Goal: Task Accomplishment & Management: Manage account settings

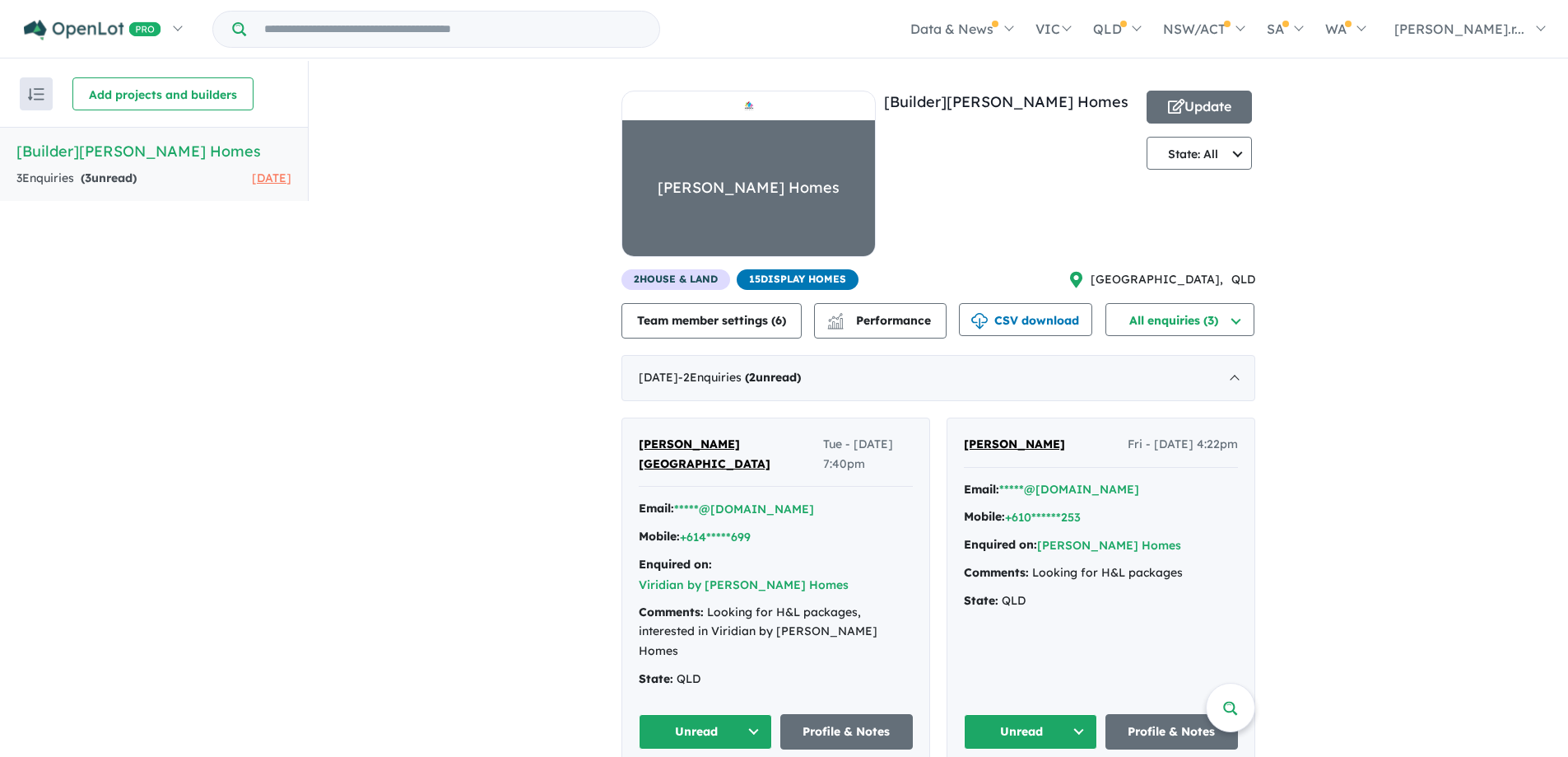
click at [425, 371] on div "View all builders in your account 3 Enquir ies ( 3 unread) [DATE] [Builder] [PE…" at bounding box center [938, 453] width 1259 height 785
click at [804, 284] on span "15 Display Homes" at bounding box center [797, 279] width 122 height 20
click at [1194, 104] on button "Update" at bounding box center [1199, 107] width 106 height 33
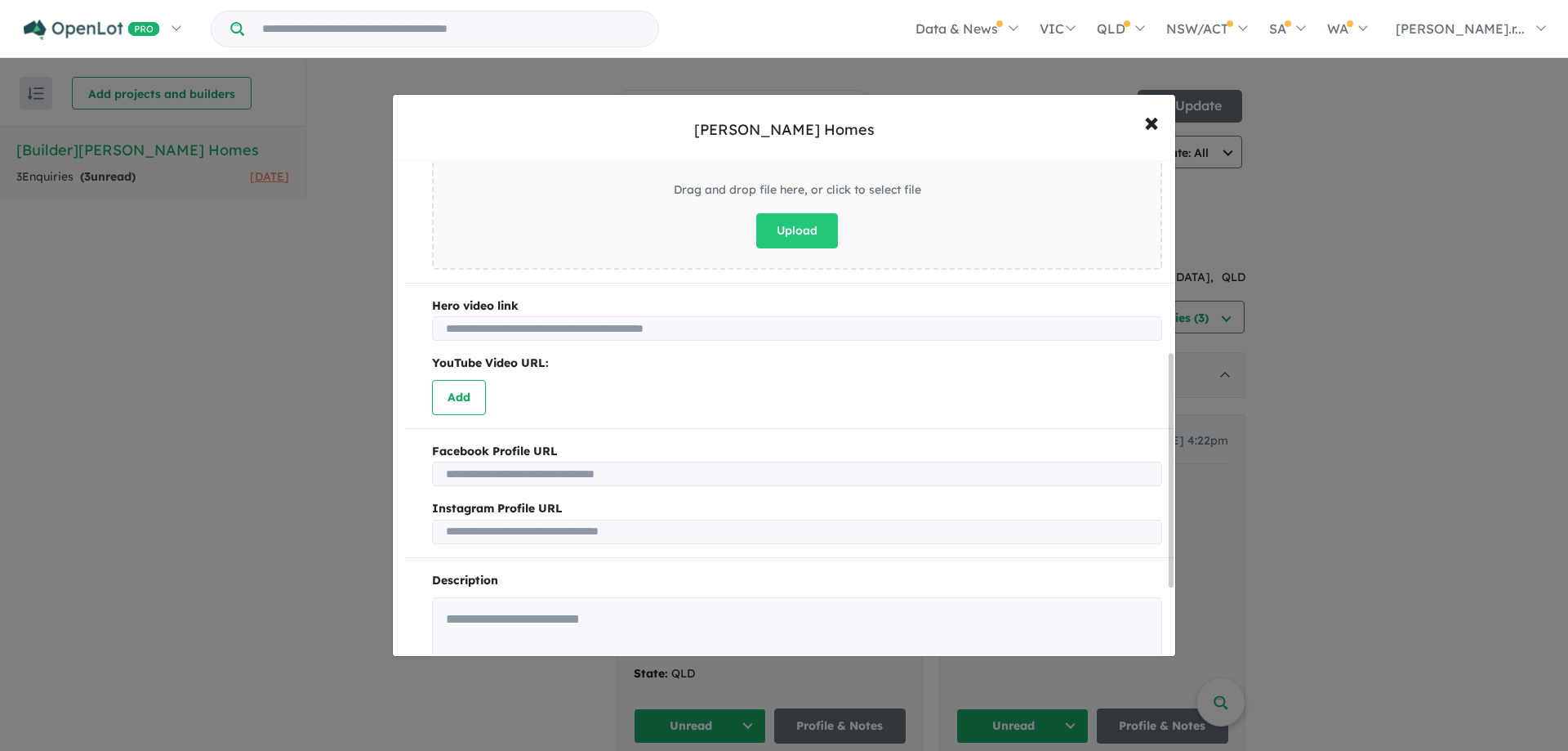
scroll to position [408, 0]
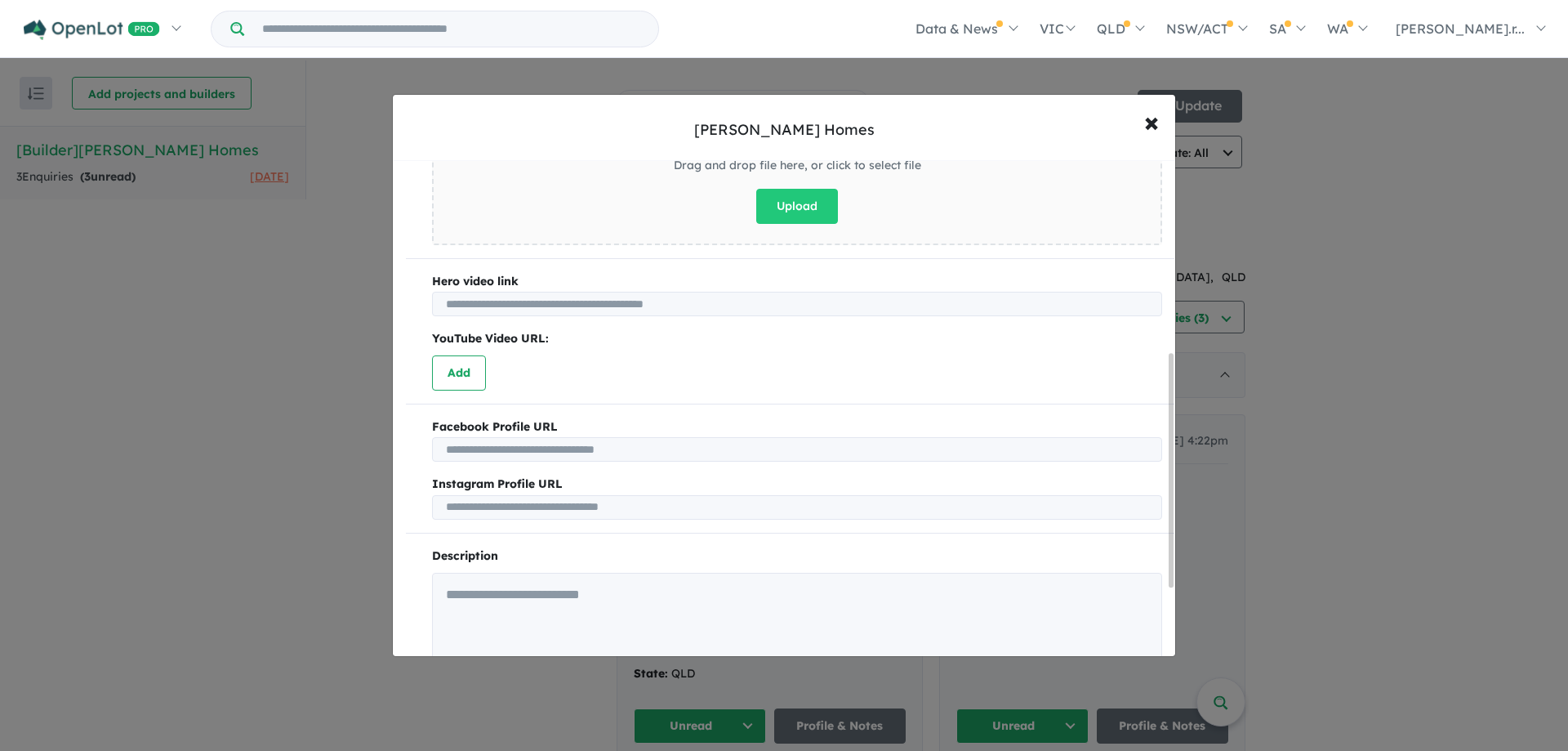
click at [628, 441] on input "text" at bounding box center [797, 449] width 730 height 25
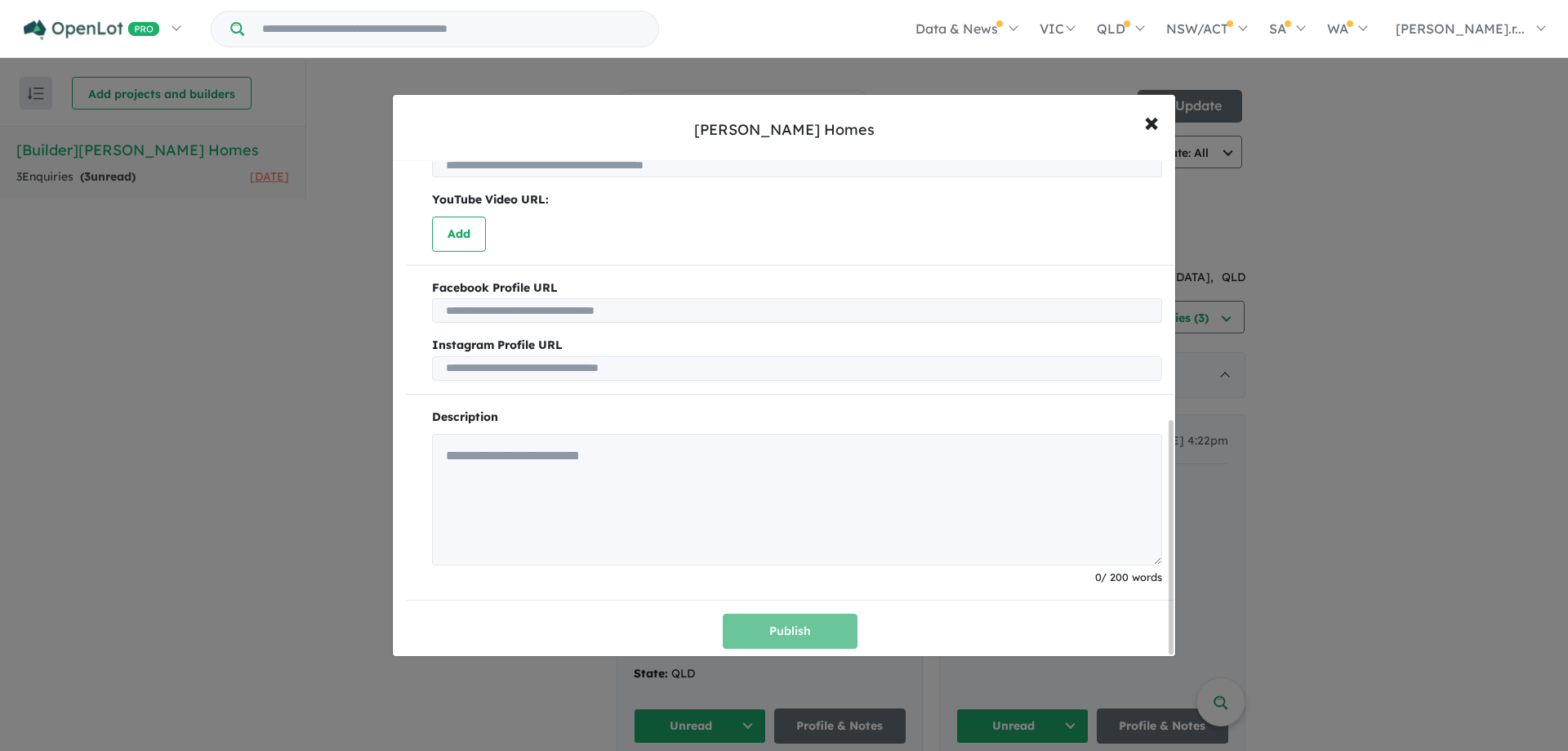
scroll to position [552, 0]
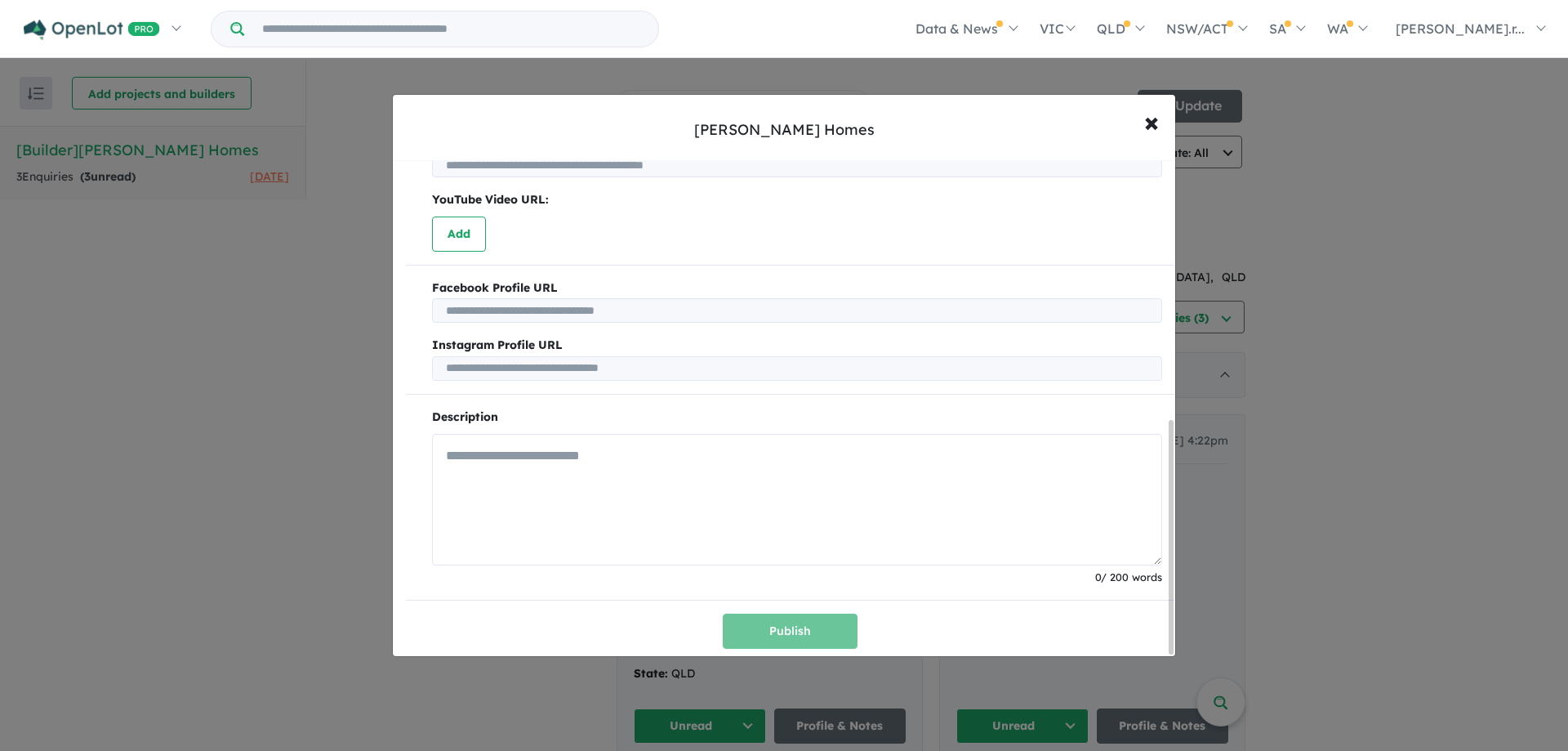
click at [689, 471] on textarea at bounding box center [797, 500] width 730 height 133
paste textarea "**********"
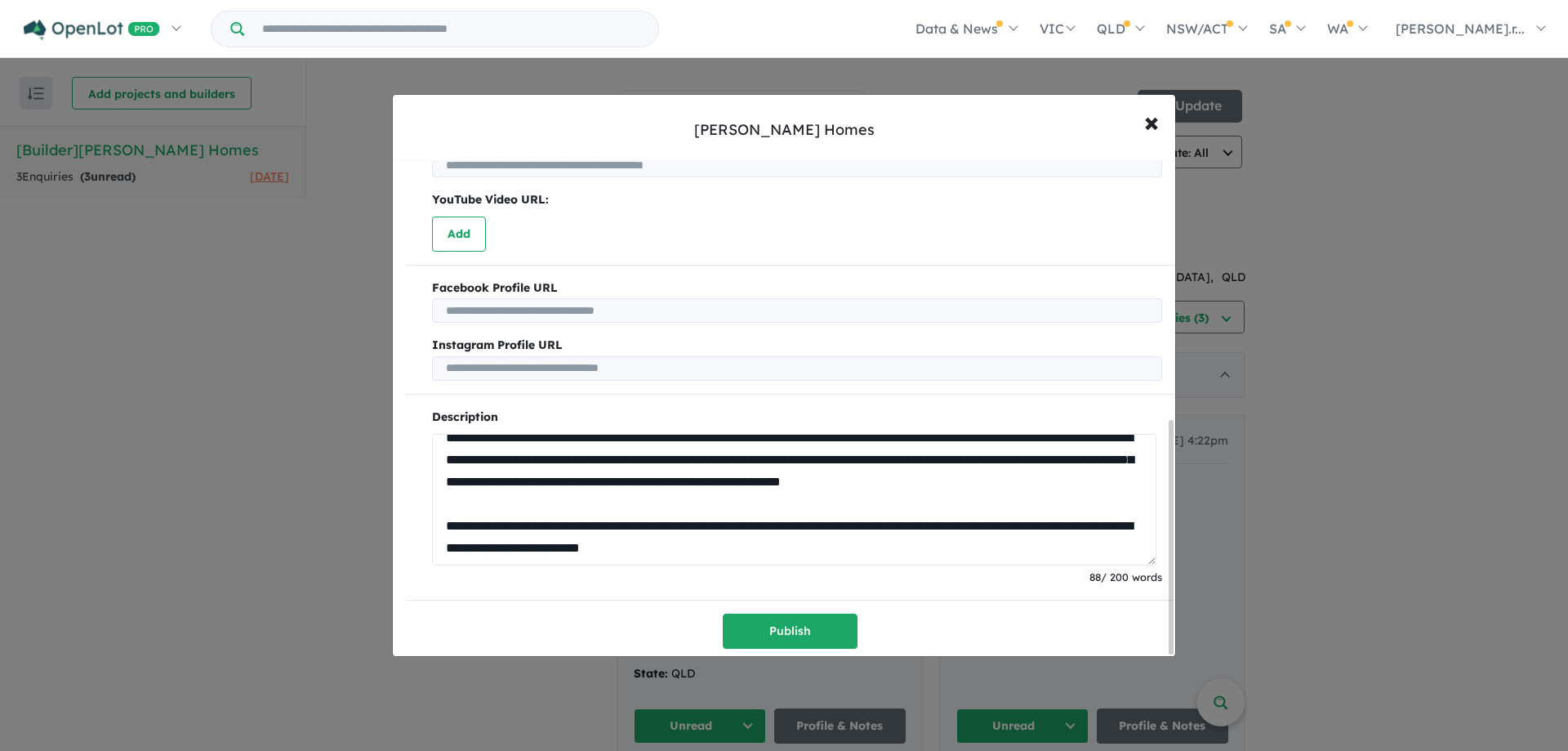
scroll to position [0, 0]
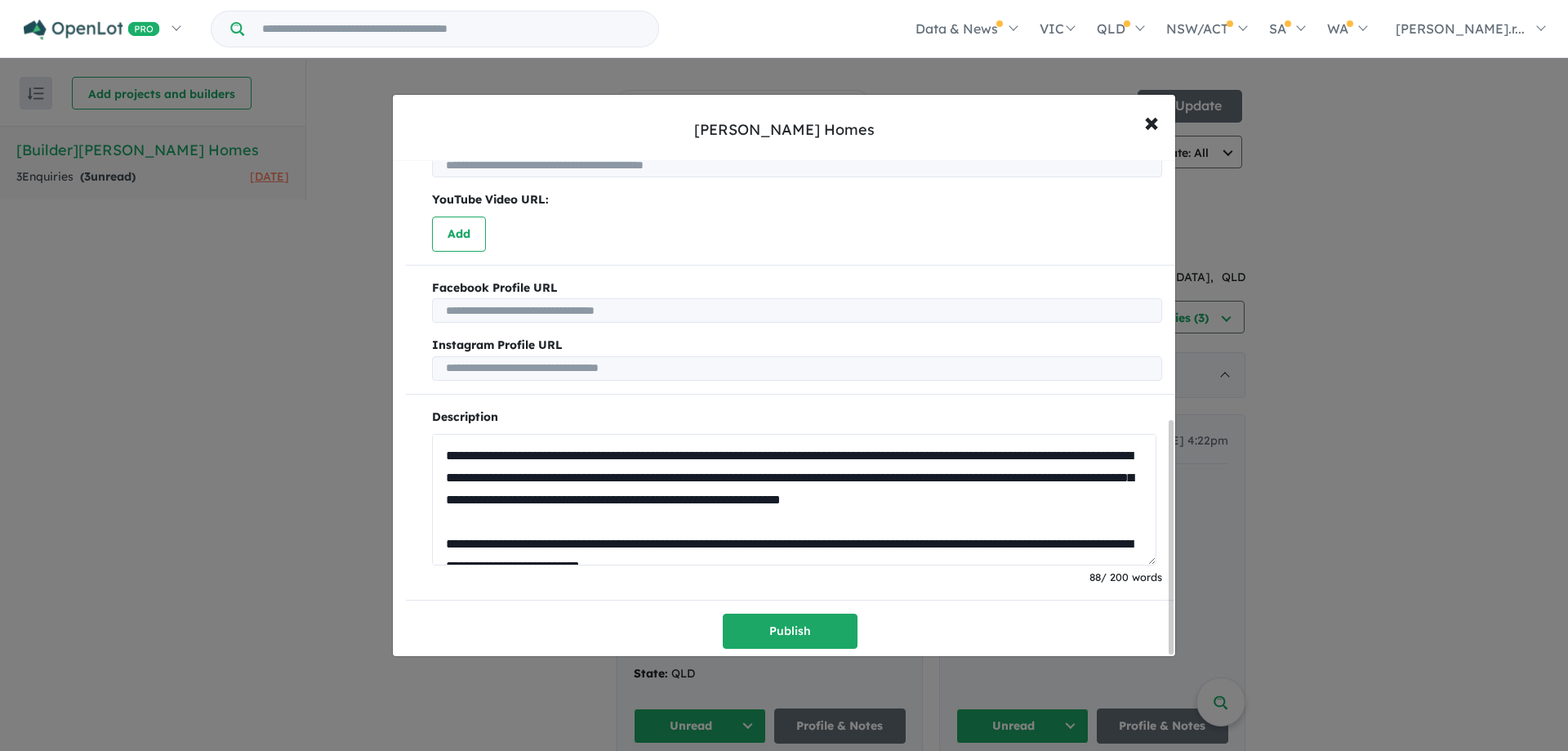
click at [714, 495] on textarea "**********" at bounding box center [794, 500] width 724 height 133
click at [787, 501] on textarea "**********" at bounding box center [794, 500] width 724 height 133
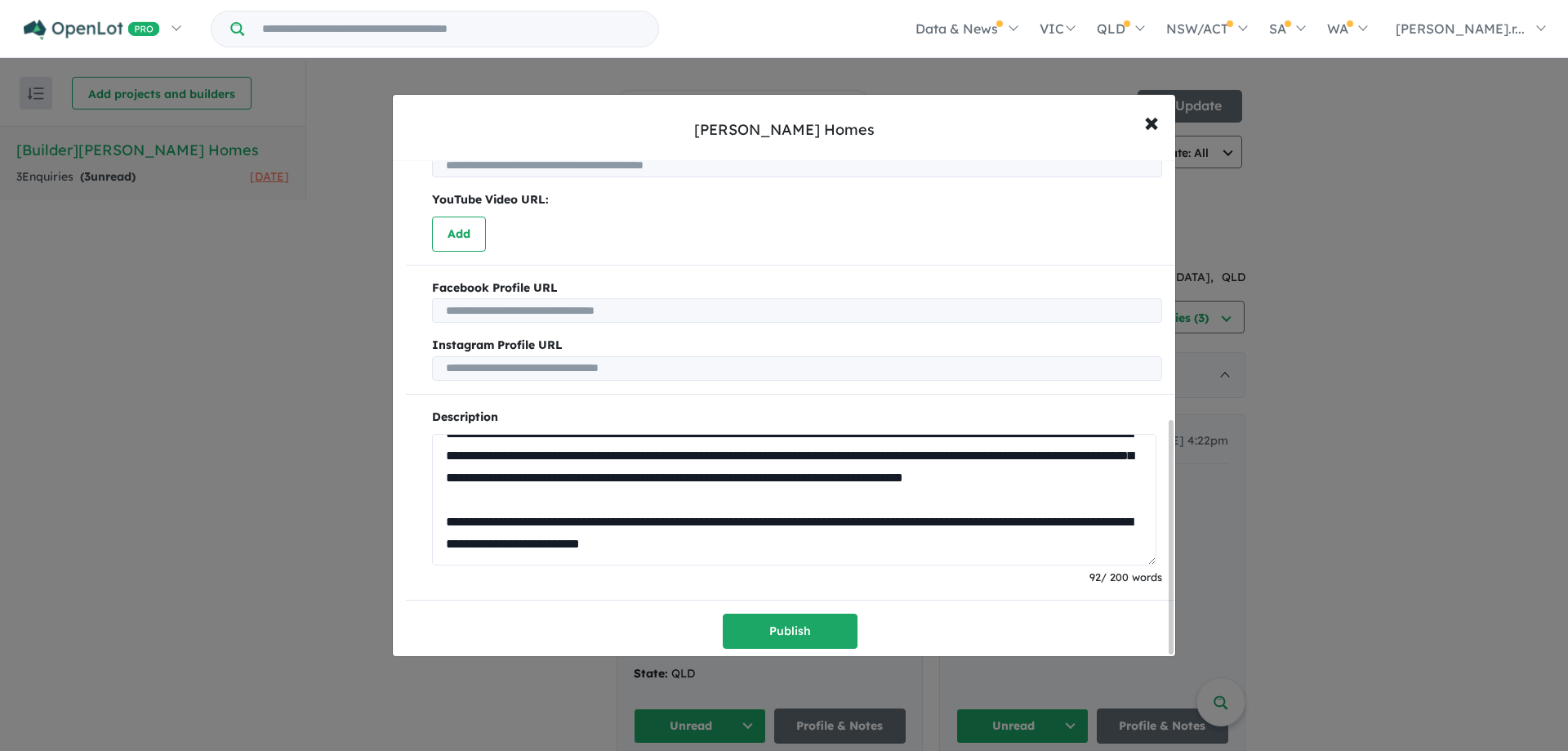
scroll to position [44, 0]
type textarea "**********"
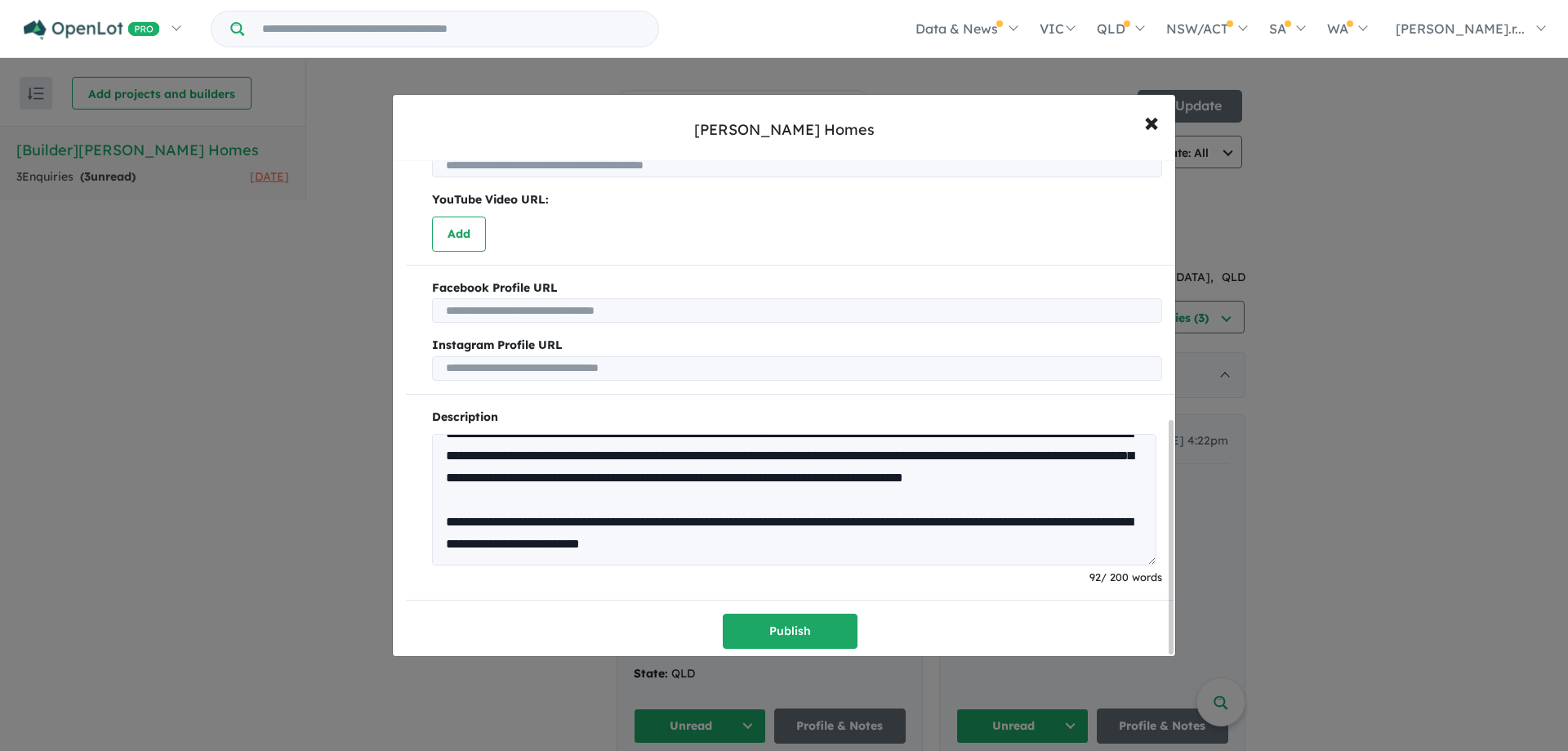
click at [758, 362] on input "text" at bounding box center [797, 368] width 730 height 25
click at [556, 312] on input "text" at bounding box center [797, 310] width 730 height 25
paste input "**********"
type input "**********"
click at [665, 376] on div "**********" at bounding box center [790, 140] width 795 height 1054
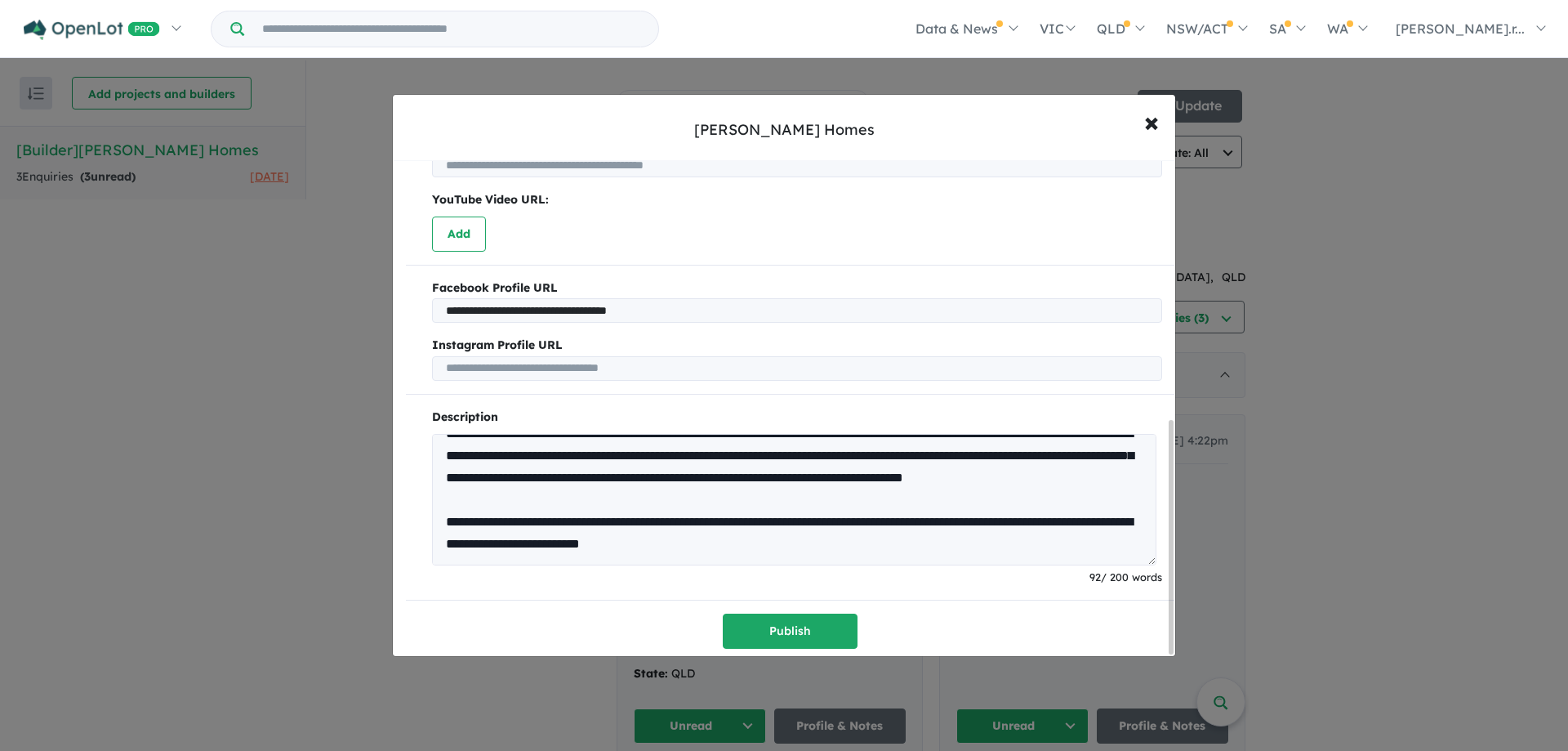
click at [661, 367] on input "text" at bounding box center [797, 368] width 730 height 25
paste input "**********"
type input "**********"
click at [740, 411] on p "Description" at bounding box center [797, 417] width 730 height 20
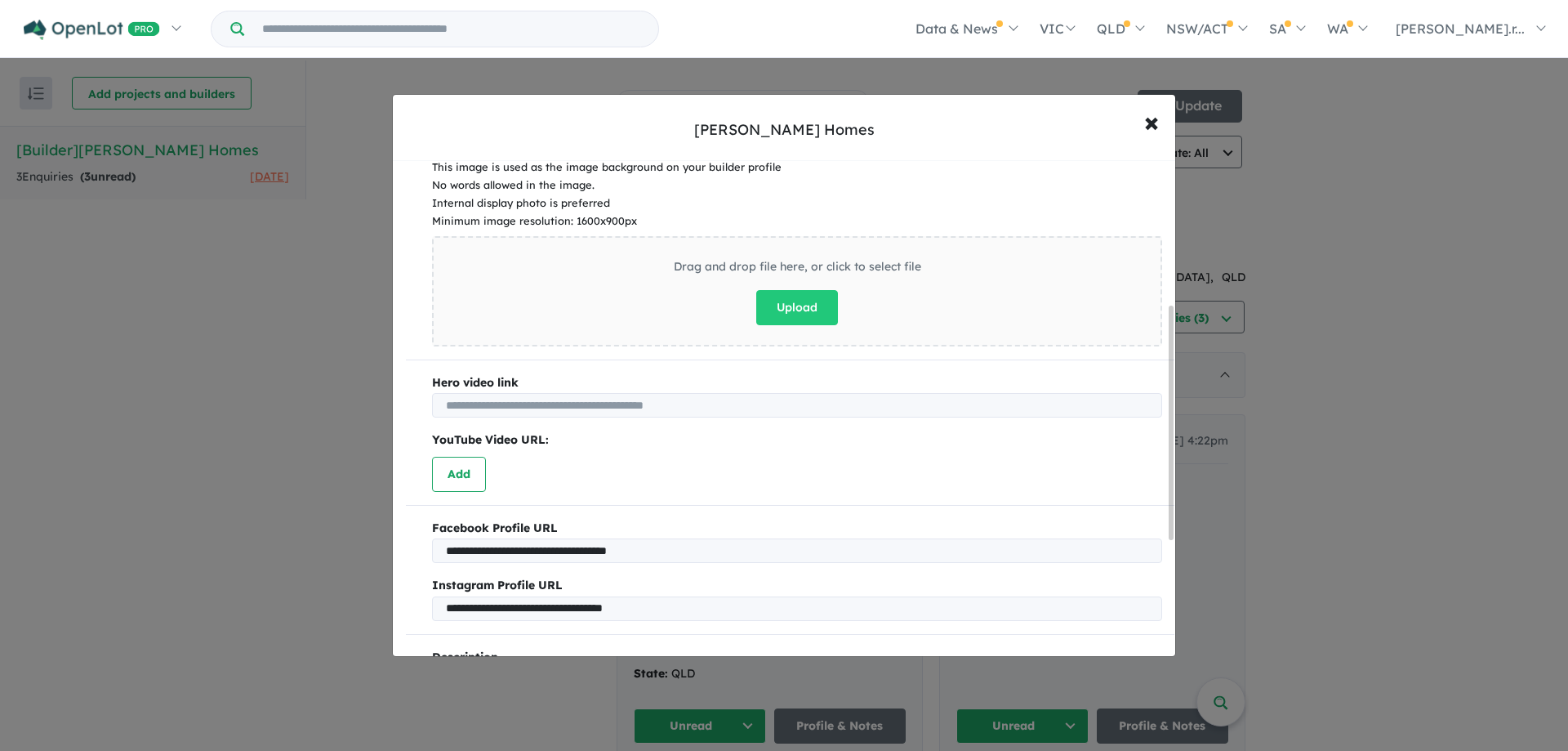
scroll to position [306, 0]
click at [446, 470] on button "Add" at bounding box center [459, 474] width 53 height 35
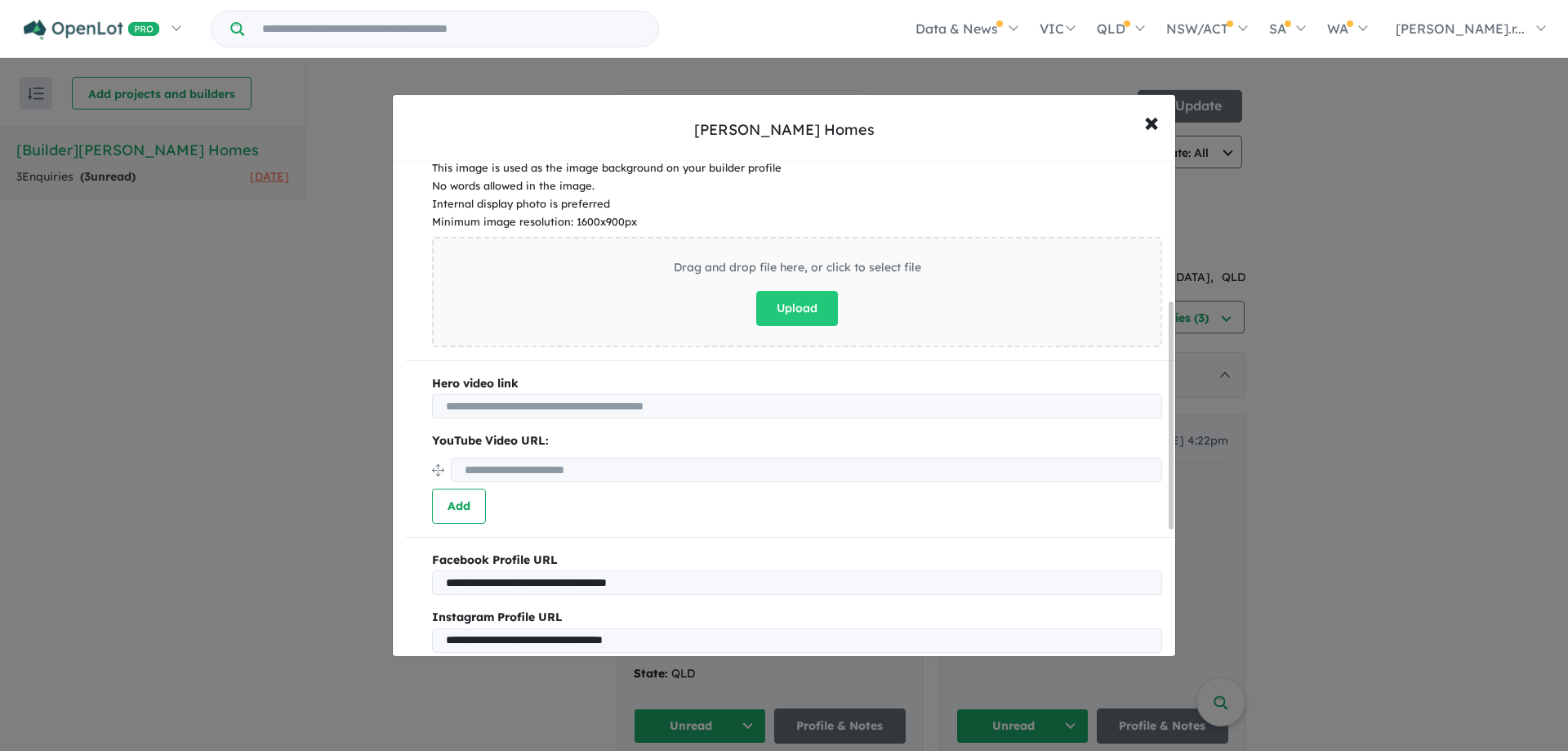
click at [546, 479] on input "url" at bounding box center [806, 469] width 712 height 25
paste input "**********"
type input "**********"
click at [406, 438] on div "**********" at bounding box center [790, 398] width 795 height 1086
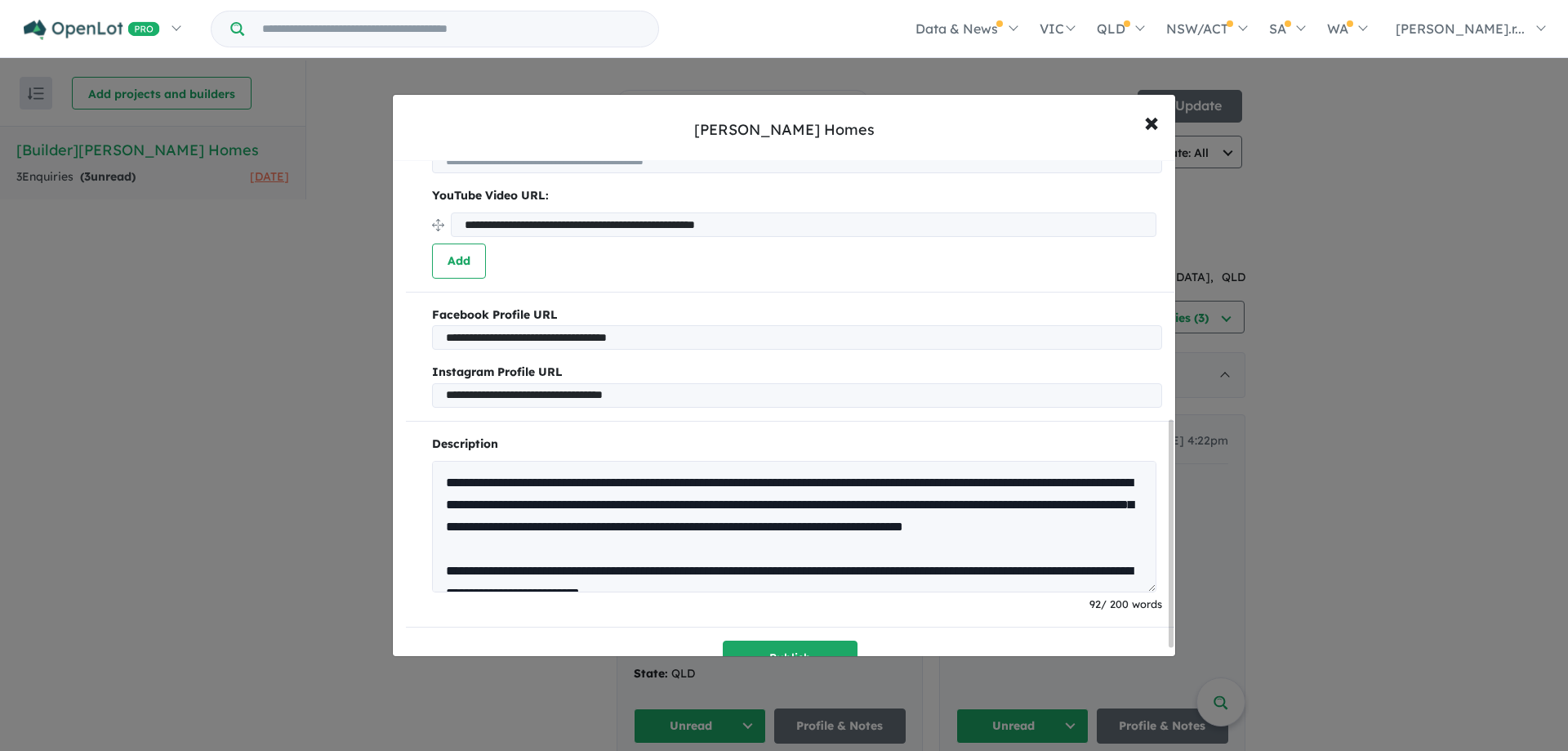
scroll to position [582, 0]
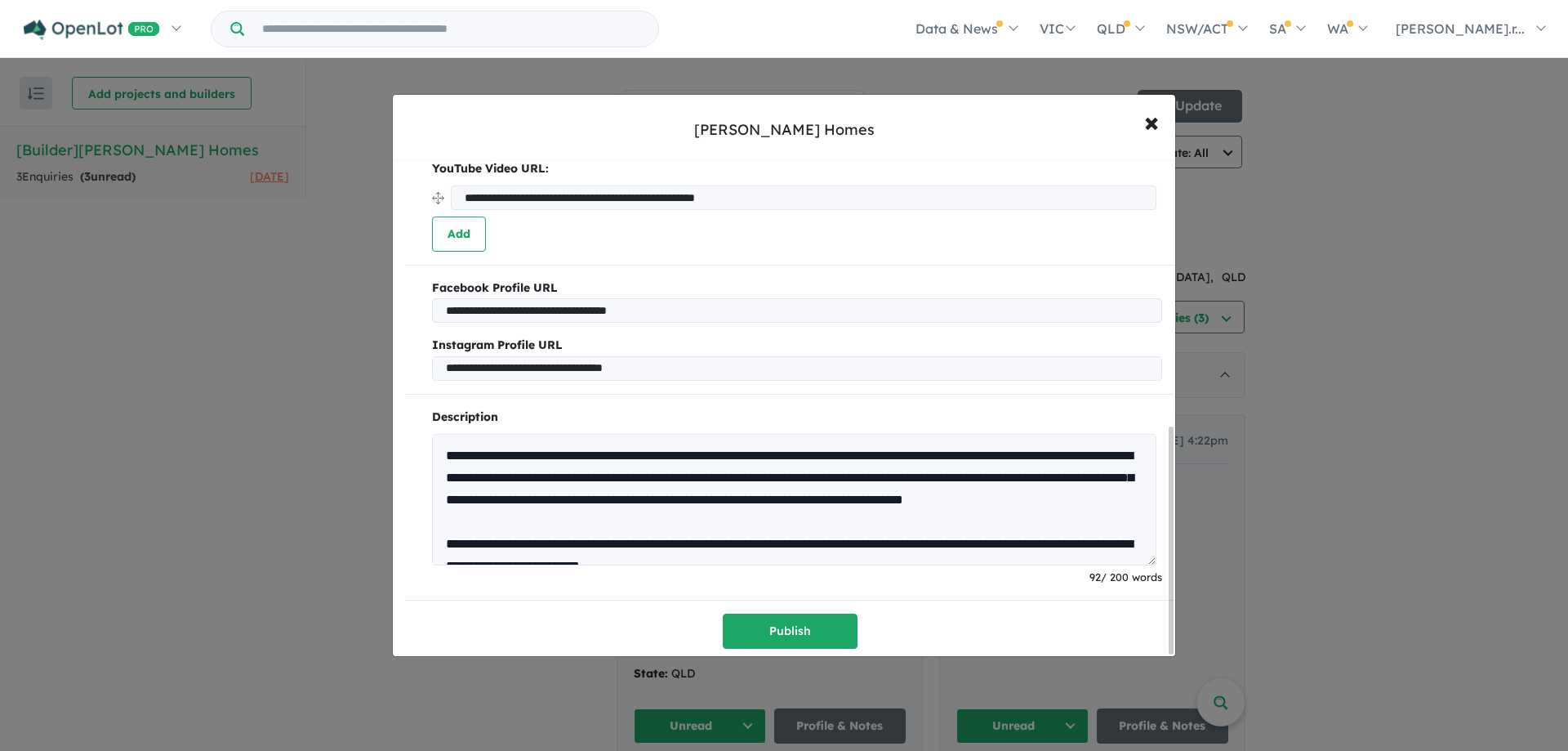
click at [806, 599] on hr at bounding box center [789, 599] width 768 height 1
click at [808, 634] on button "Publish" at bounding box center [790, 631] width 135 height 35
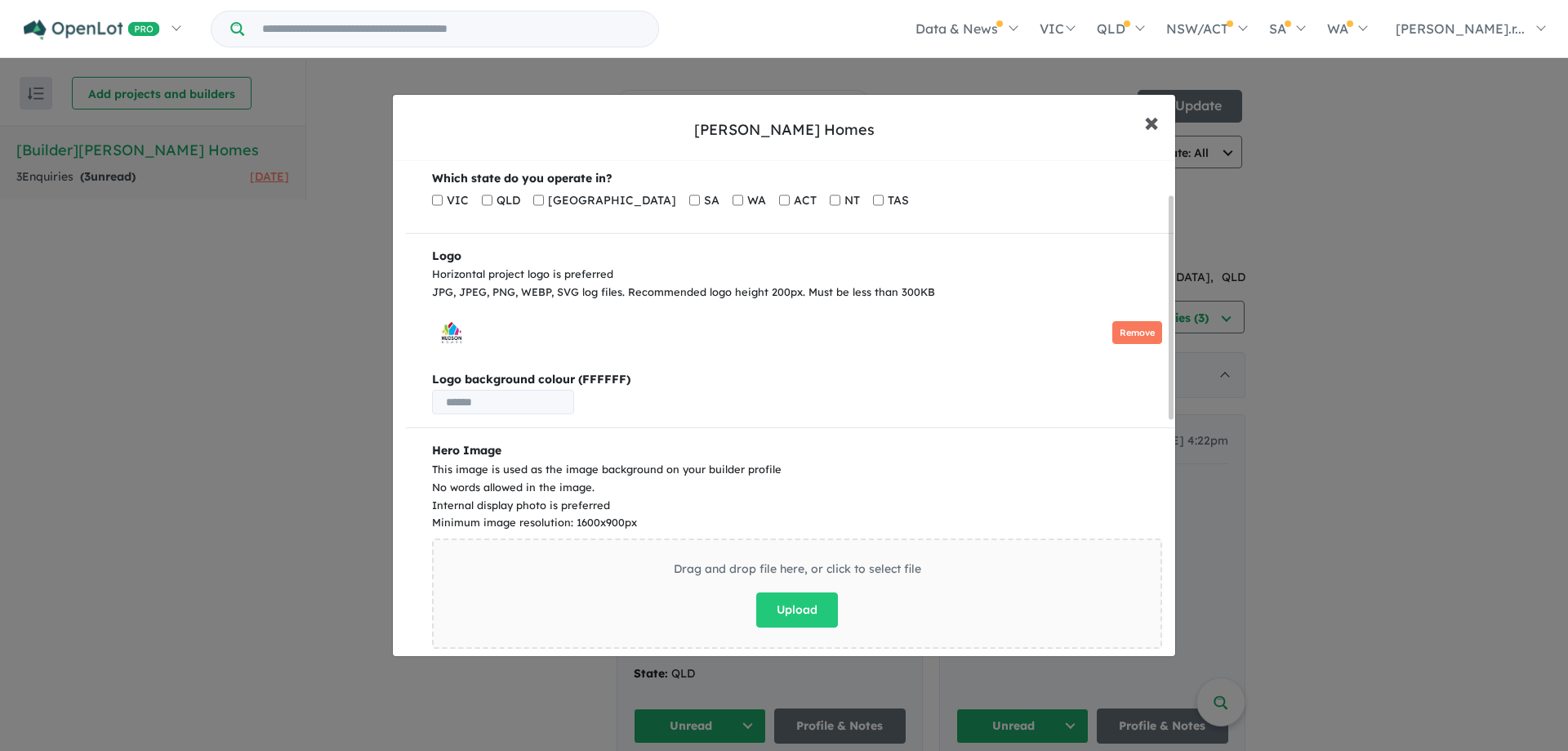
scroll to position [0, 0]
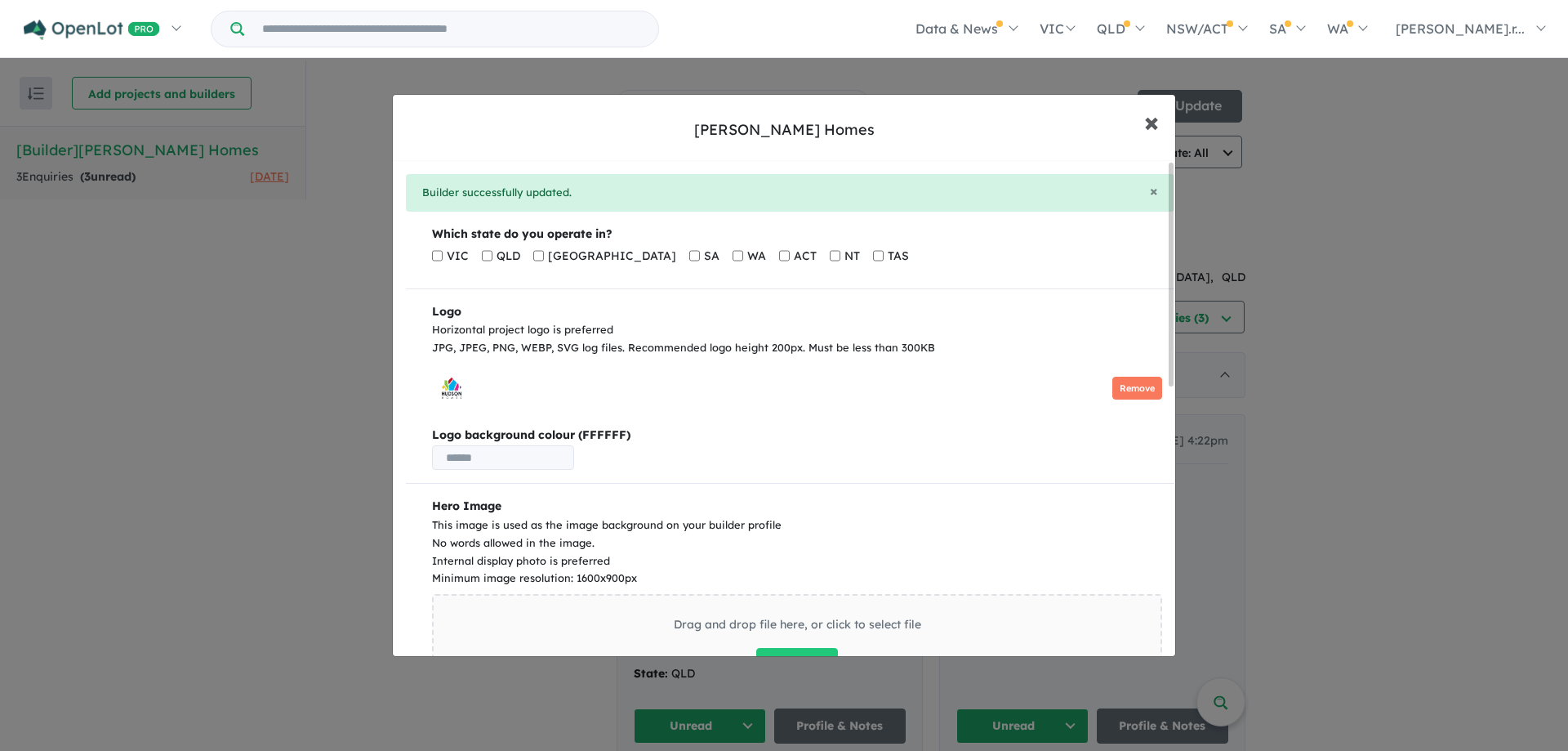
click at [1150, 122] on span "×" at bounding box center [1151, 121] width 14 height 35
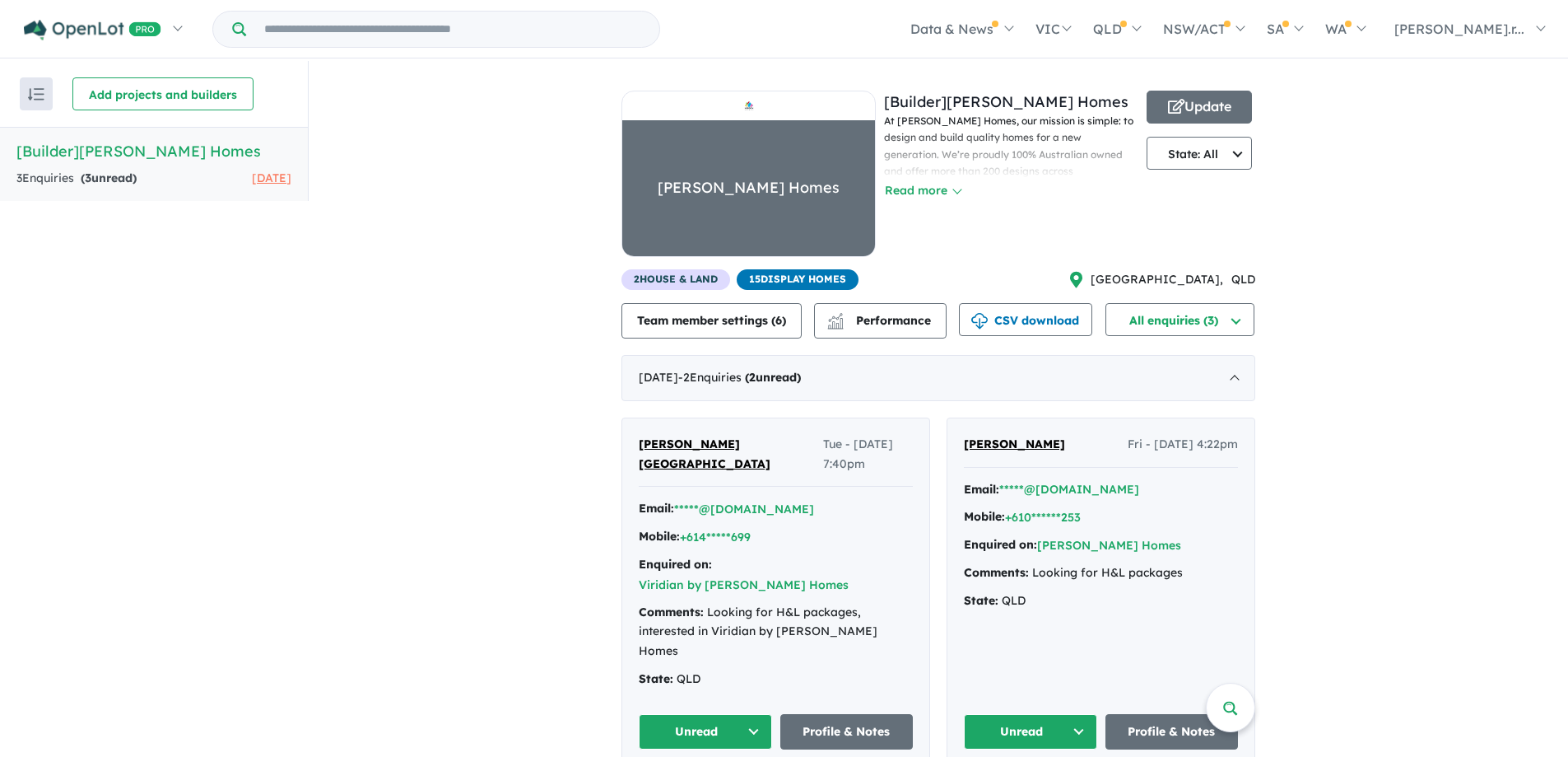
click at [942, 191] on button "Read more" at bounding box center [922, 190] width 77 height 19
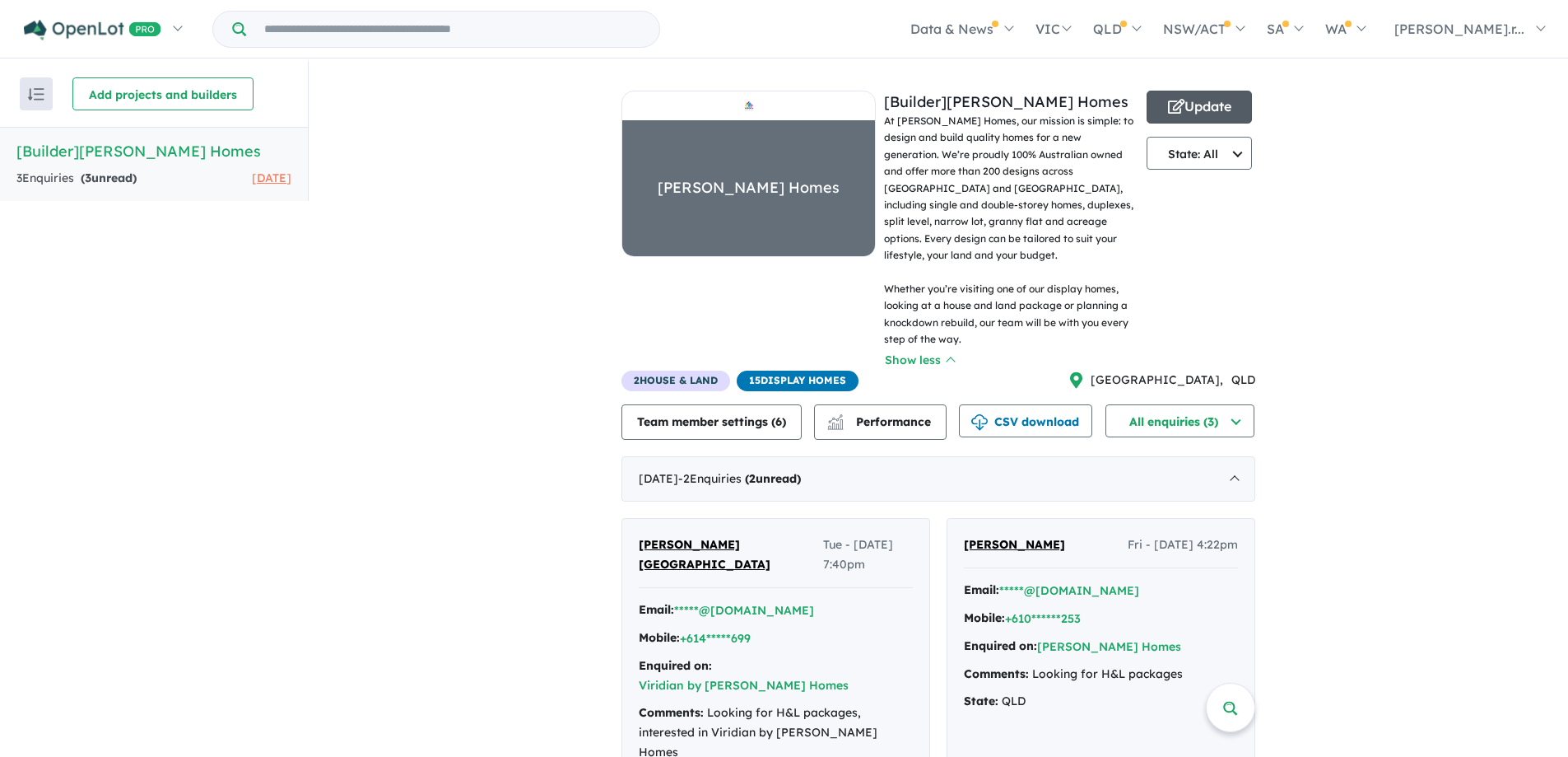
click at [1168, 114] on span "button" at bounding box center [1176, 107] width 16 height 26
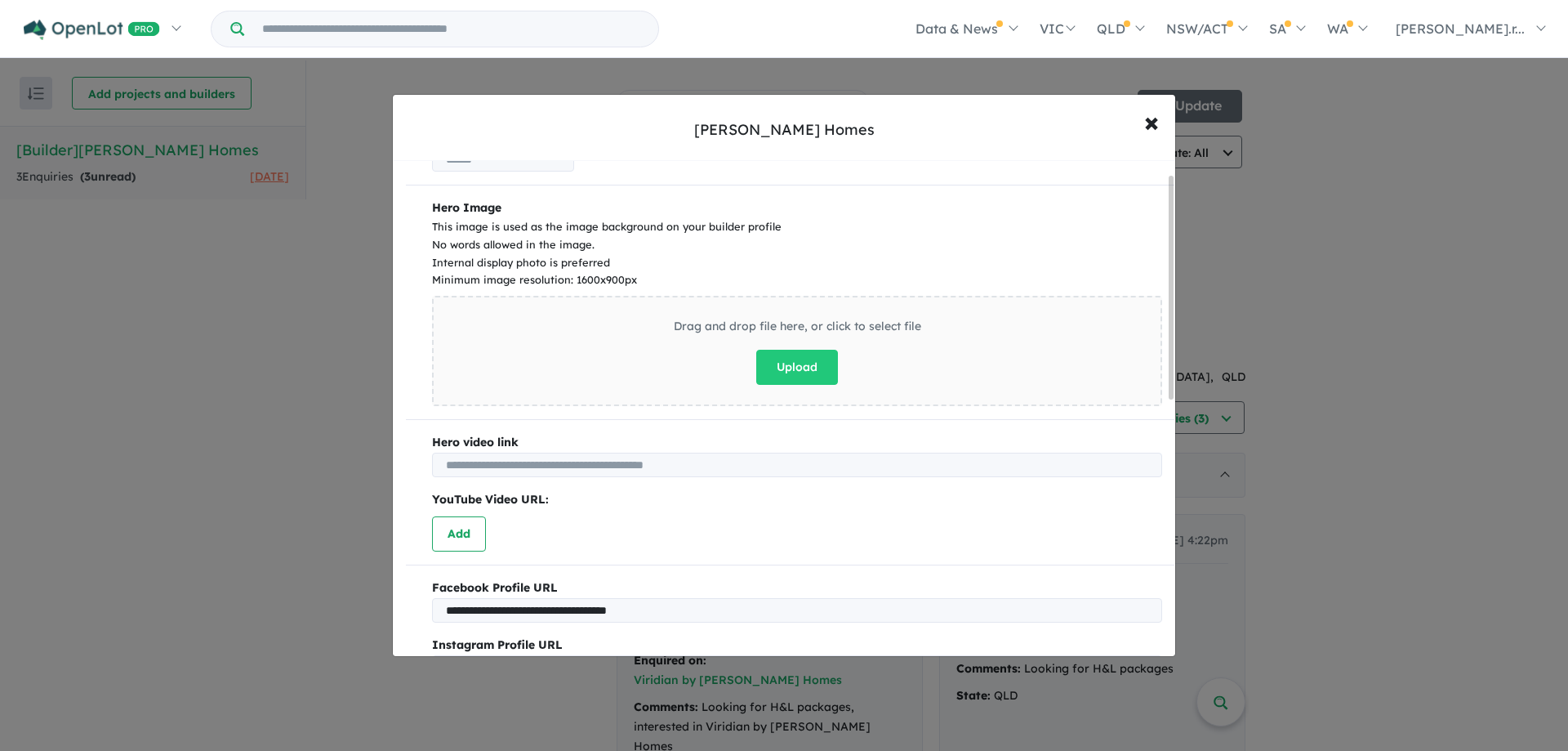
scroll to position [326, 0]
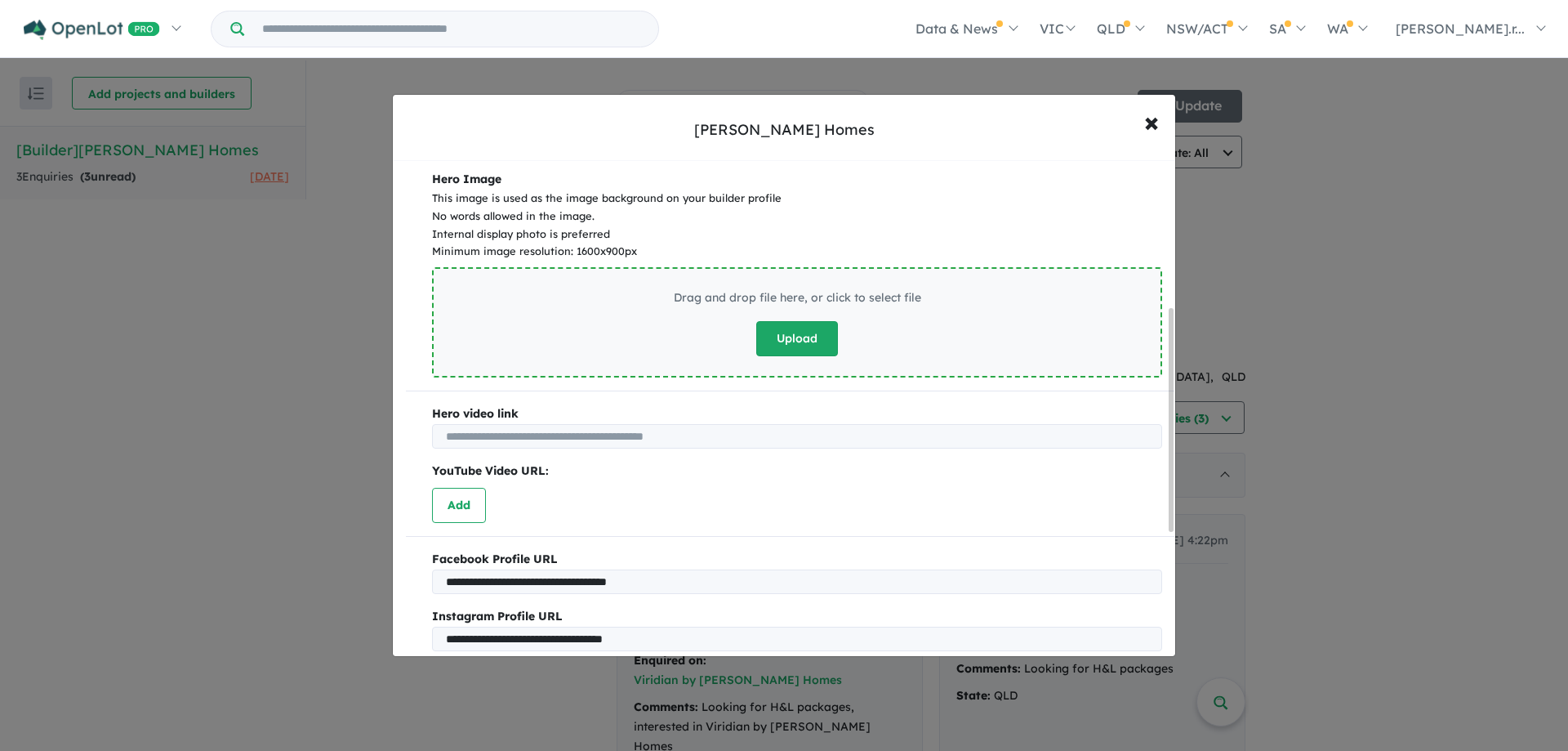
click at [798, 343] on button "Upload" at bounding box center [798, 338] width 82 height 35
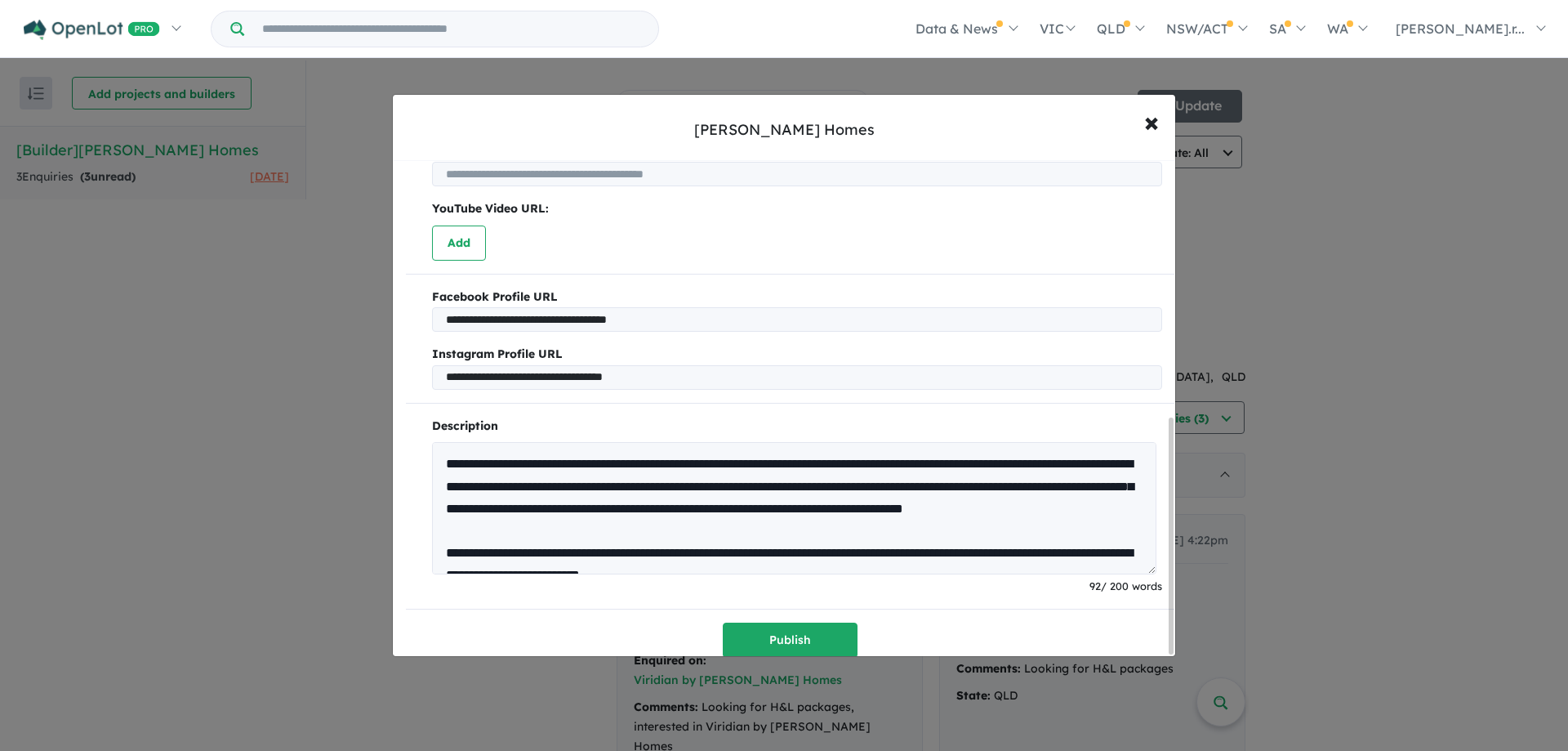
scroll to position [541, 0]
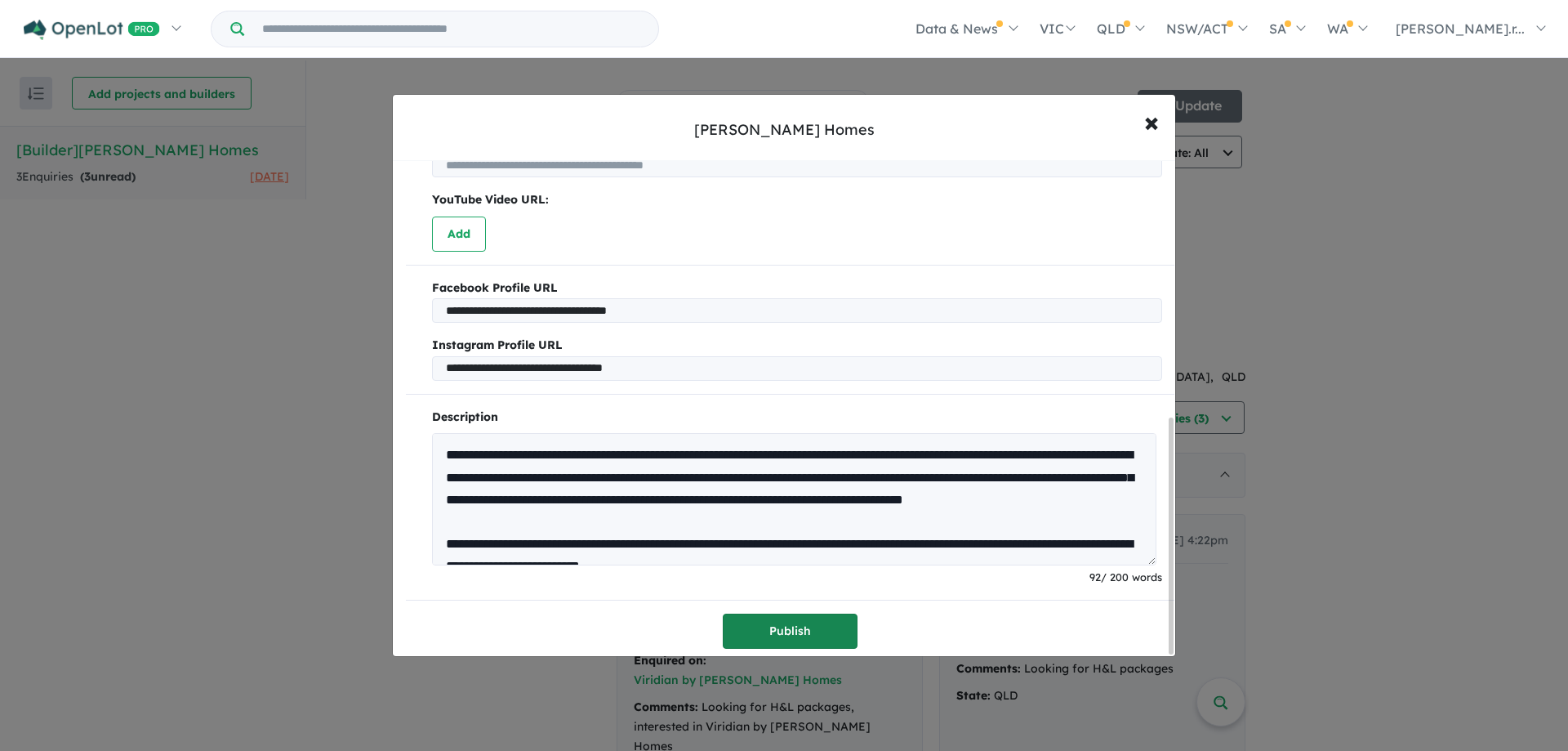
click at [776, 631] on button "Publish" at bounding box center [790, 631] width 135 height 35
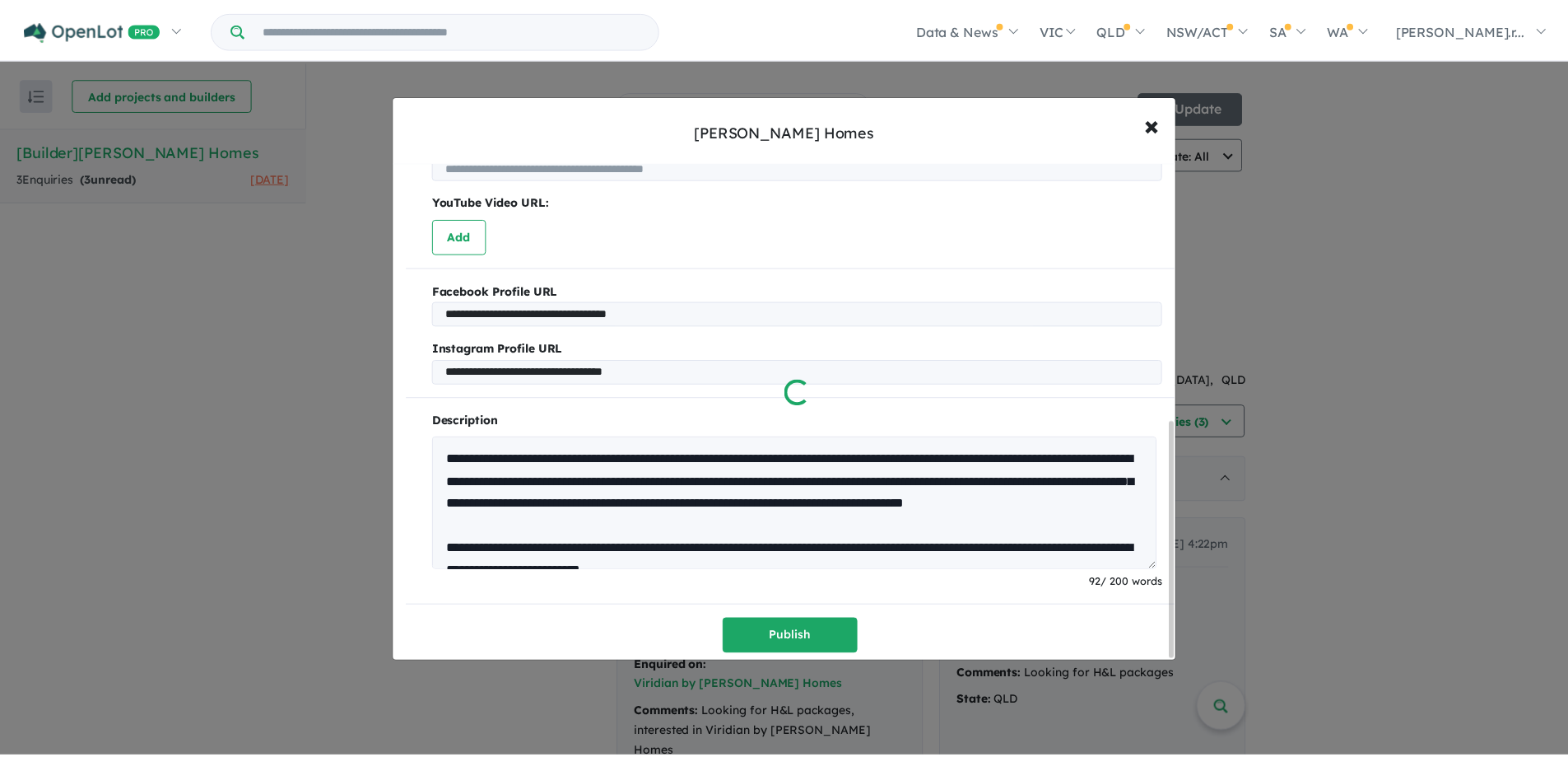
scroll to position [0, 0]
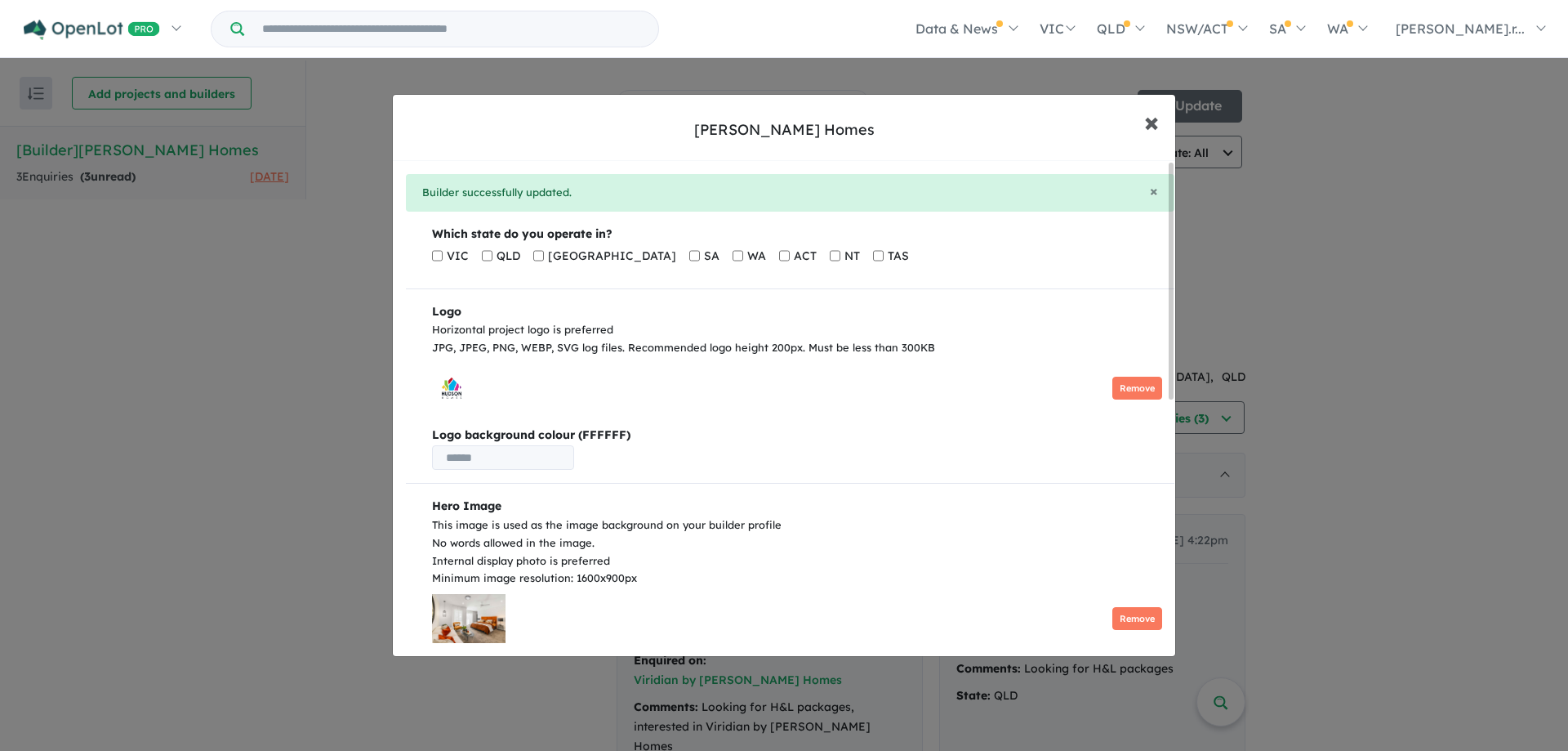
click at [1154, 119] on span "×" at bounding box center [1151, 121] width 14 height 35
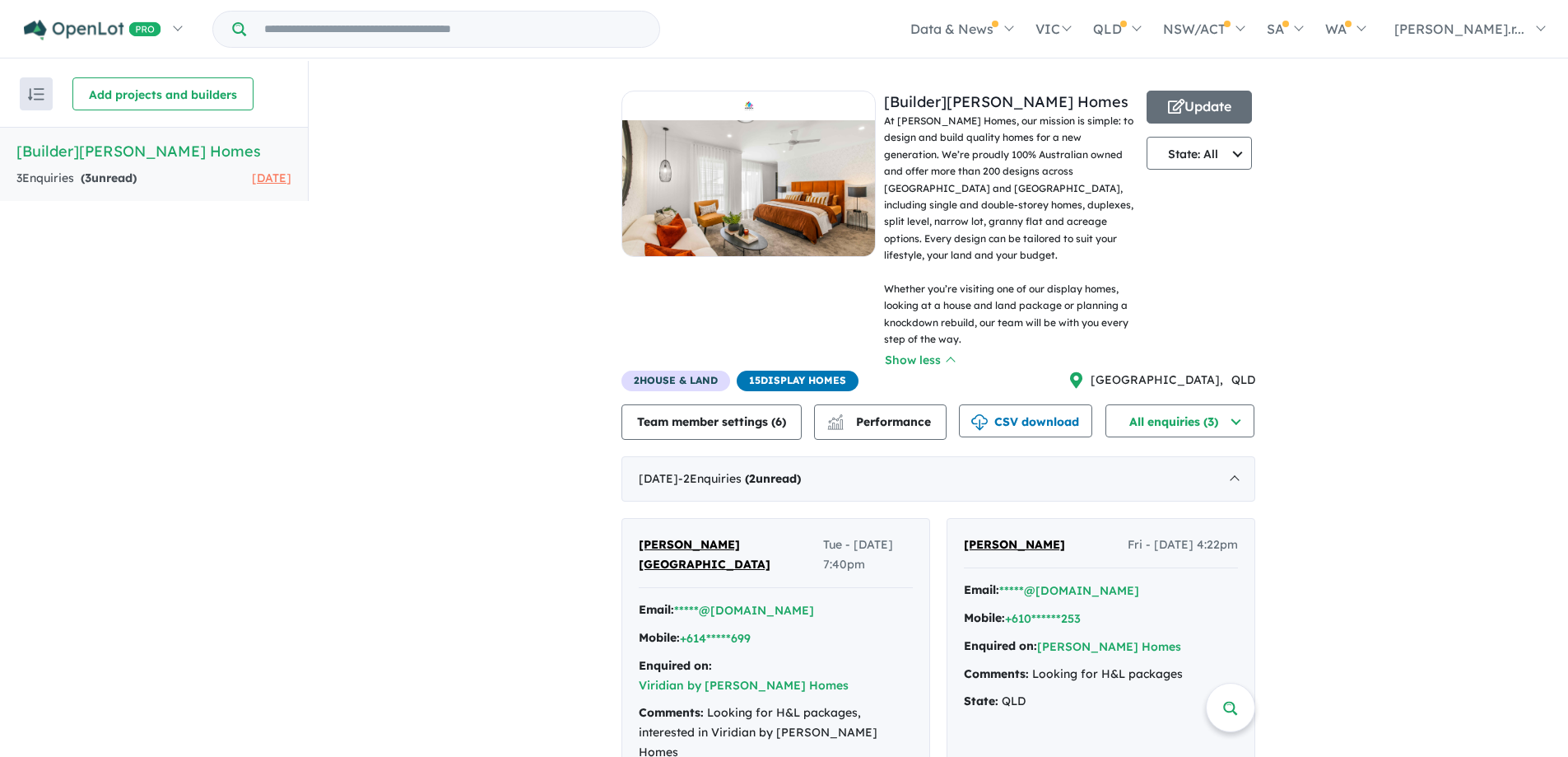
click at [773, 98] on div at bounding box center [748, 106] width 253 height 29
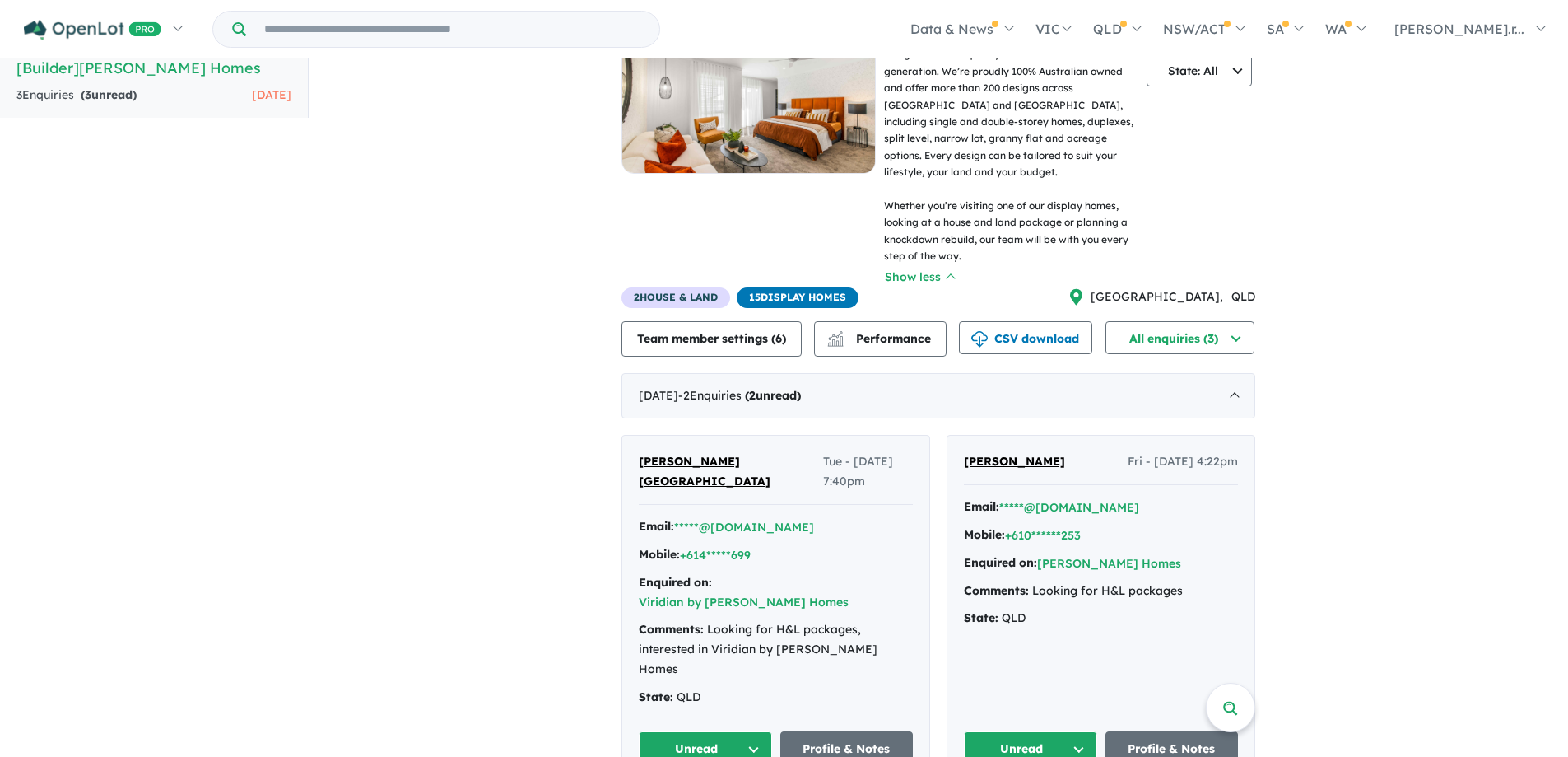
scroll to position [114, 0]
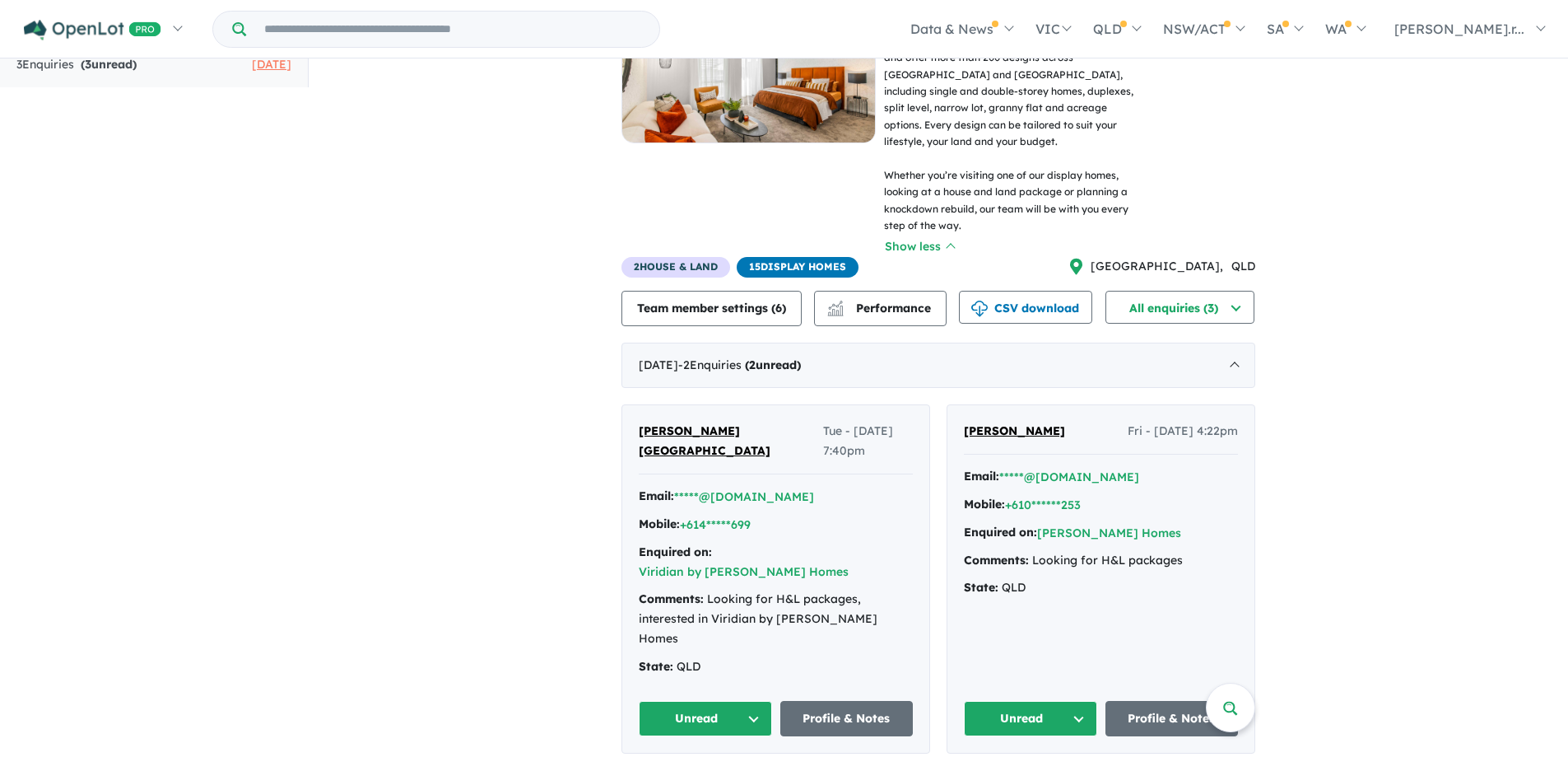
click at [803, 257] on span "15 Display Homes" at bounding box center [797, 266] width 122 height 20
click at [802, 257] on span "15 Display Homes" at bounding box center [797, 266] width 122 height 20
click at [801, 357] on strong "( 2 unread)" at bounding box center [773, 364] width 56 height 14
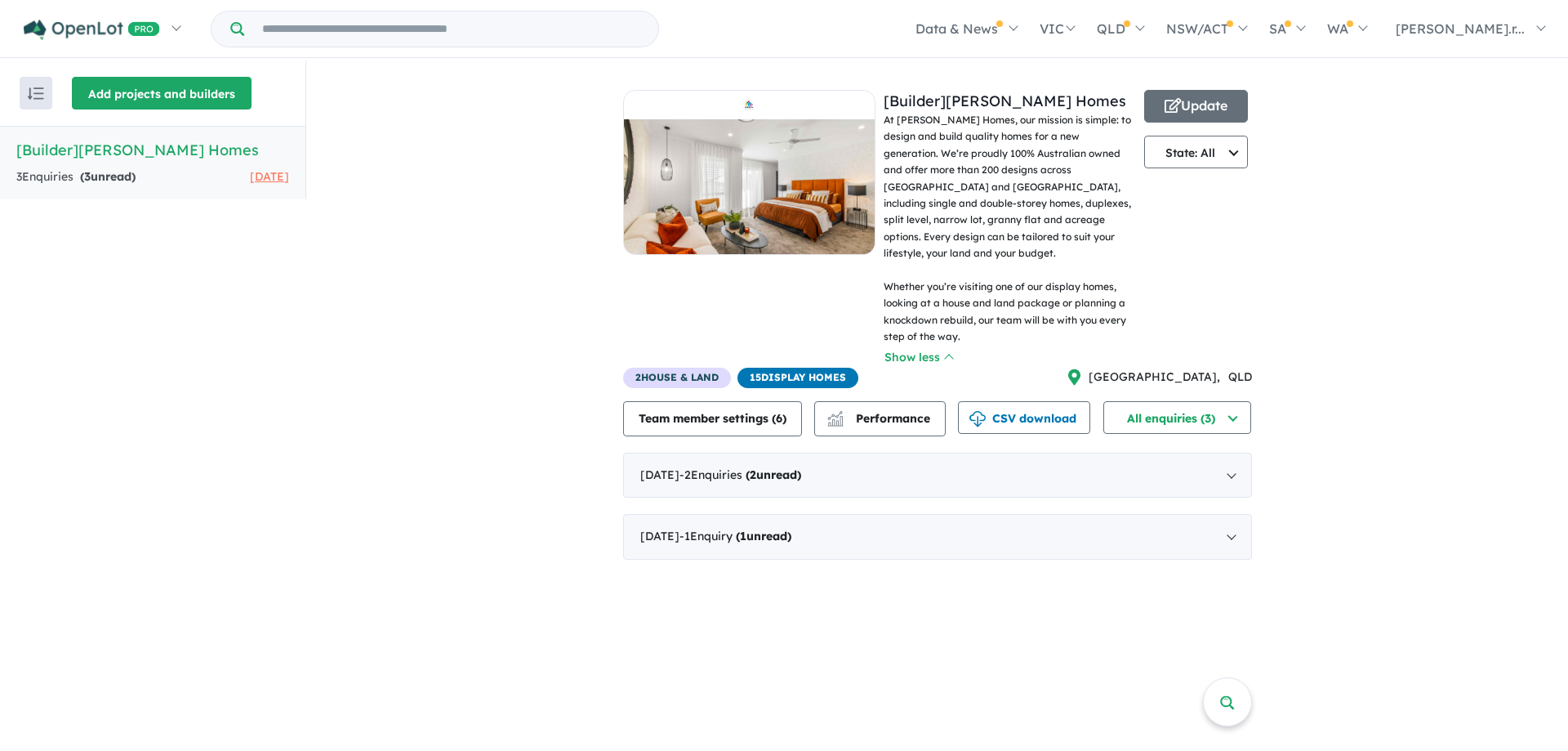
click at [159, 93] on button "Add projects and builders" at bounding box center [161, 93] width 179 height 32
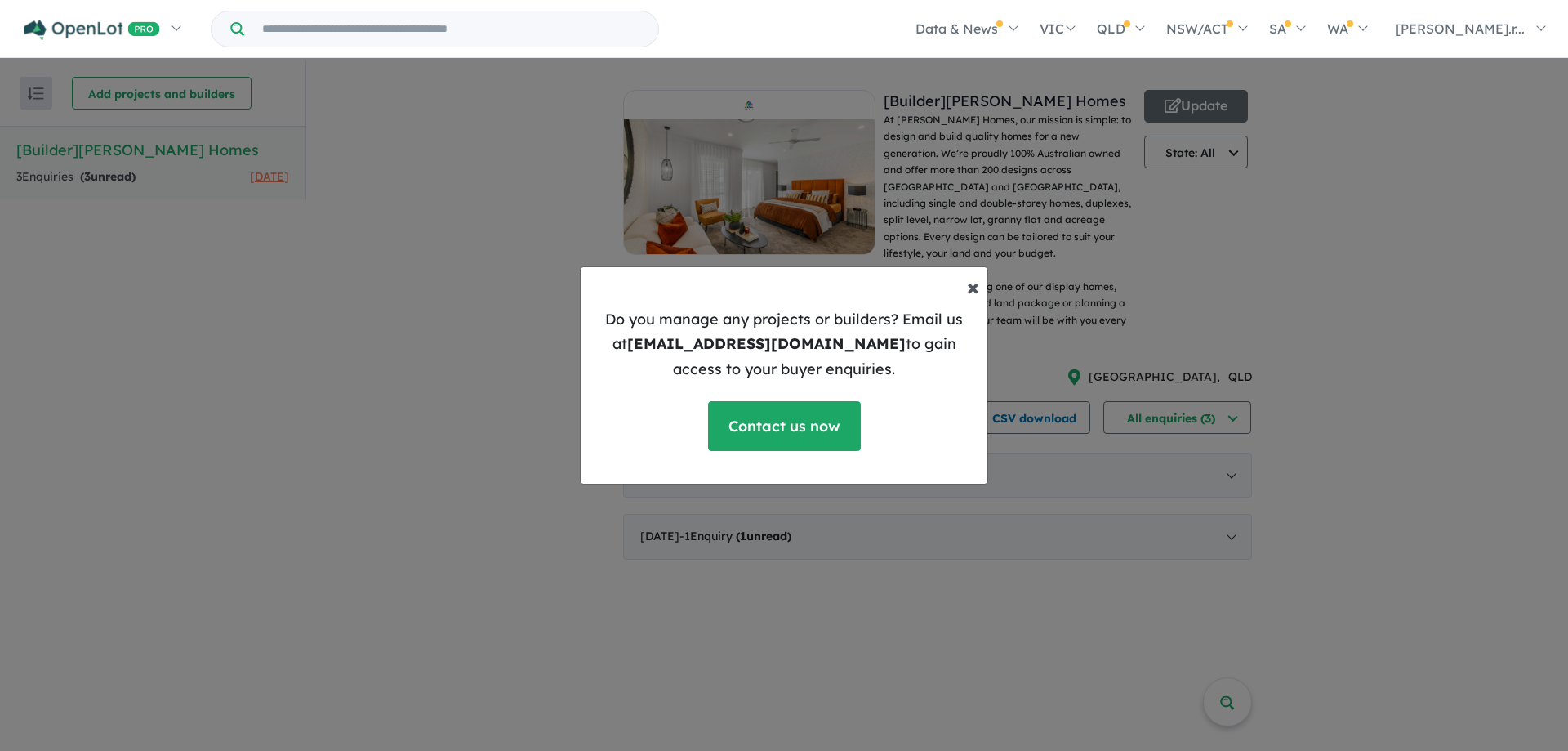
click at [967, 282] on button "× Close" at bounding box center [973, 286] width 38 height 49
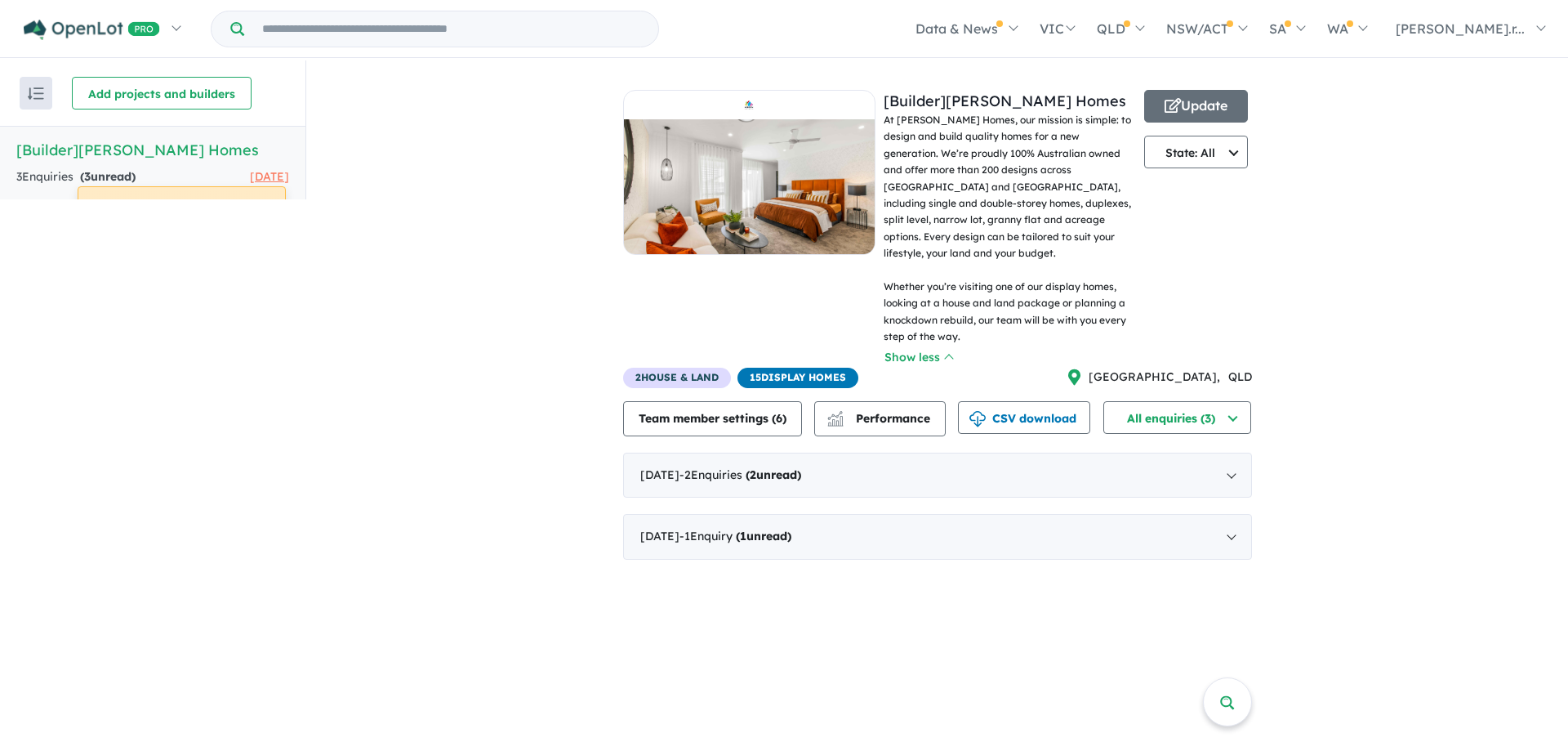
click at [20, 94] on button "button" at bounding box center [36, 93] width 32 height 32
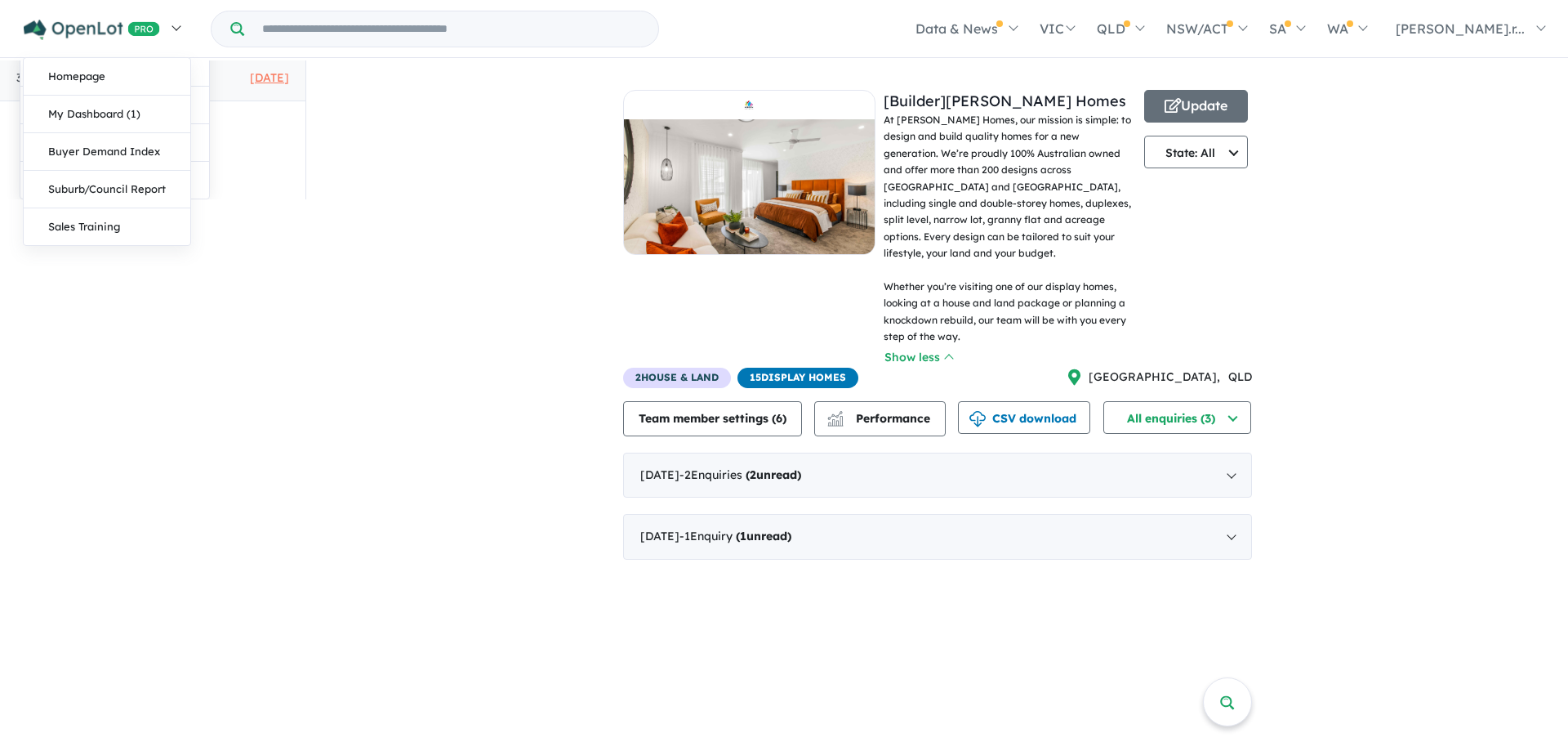
click at [82, 32] on img at bounding box center [92, 30] width 136 height 20
click at [120, 76] on link "Homepage" at bounding box center [107, 76] width 167 height 37
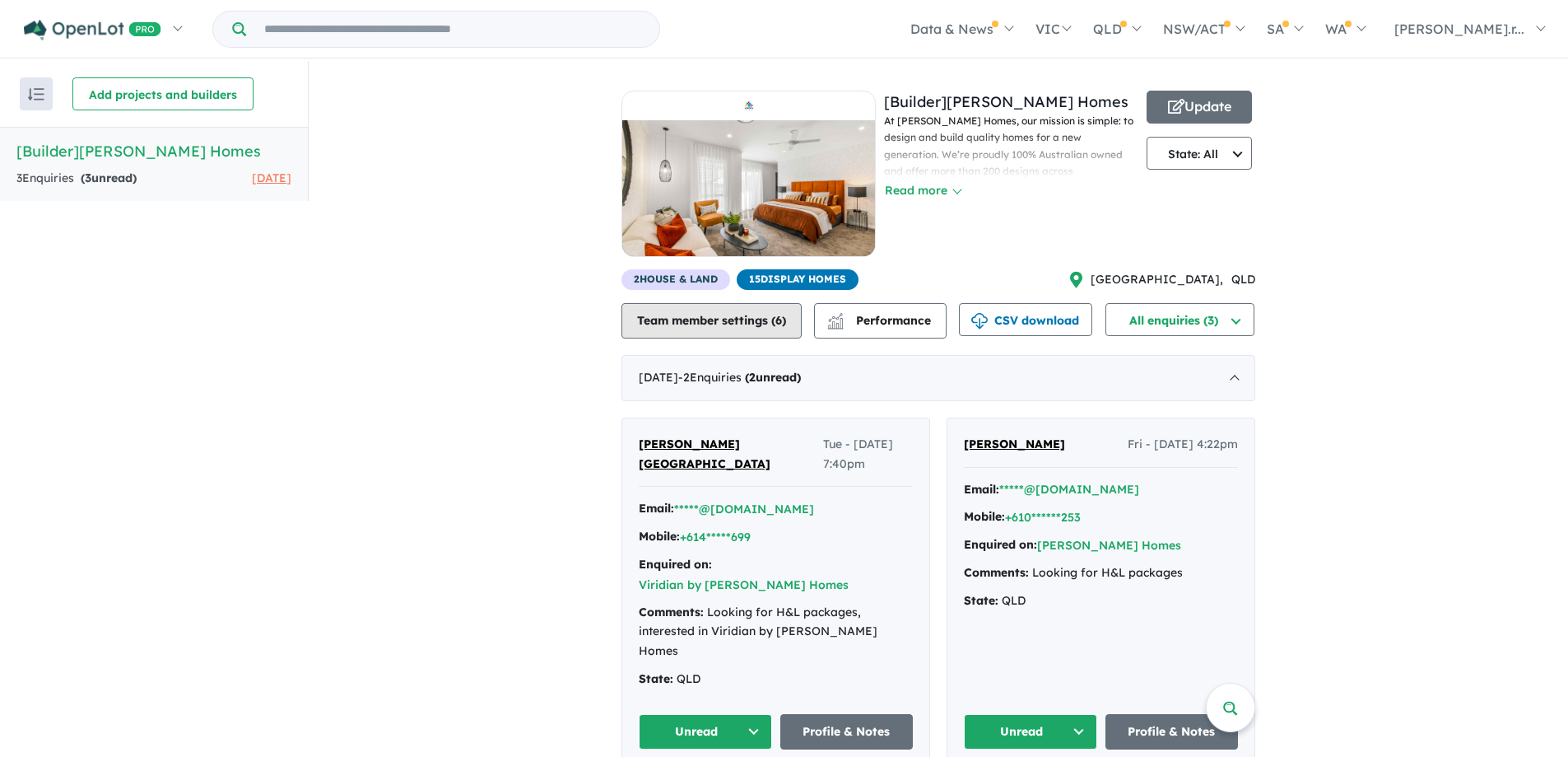
click at [737, 315] on button "Team member settings ( 6 )" at bounding box center [710, 320] width 180 height 36
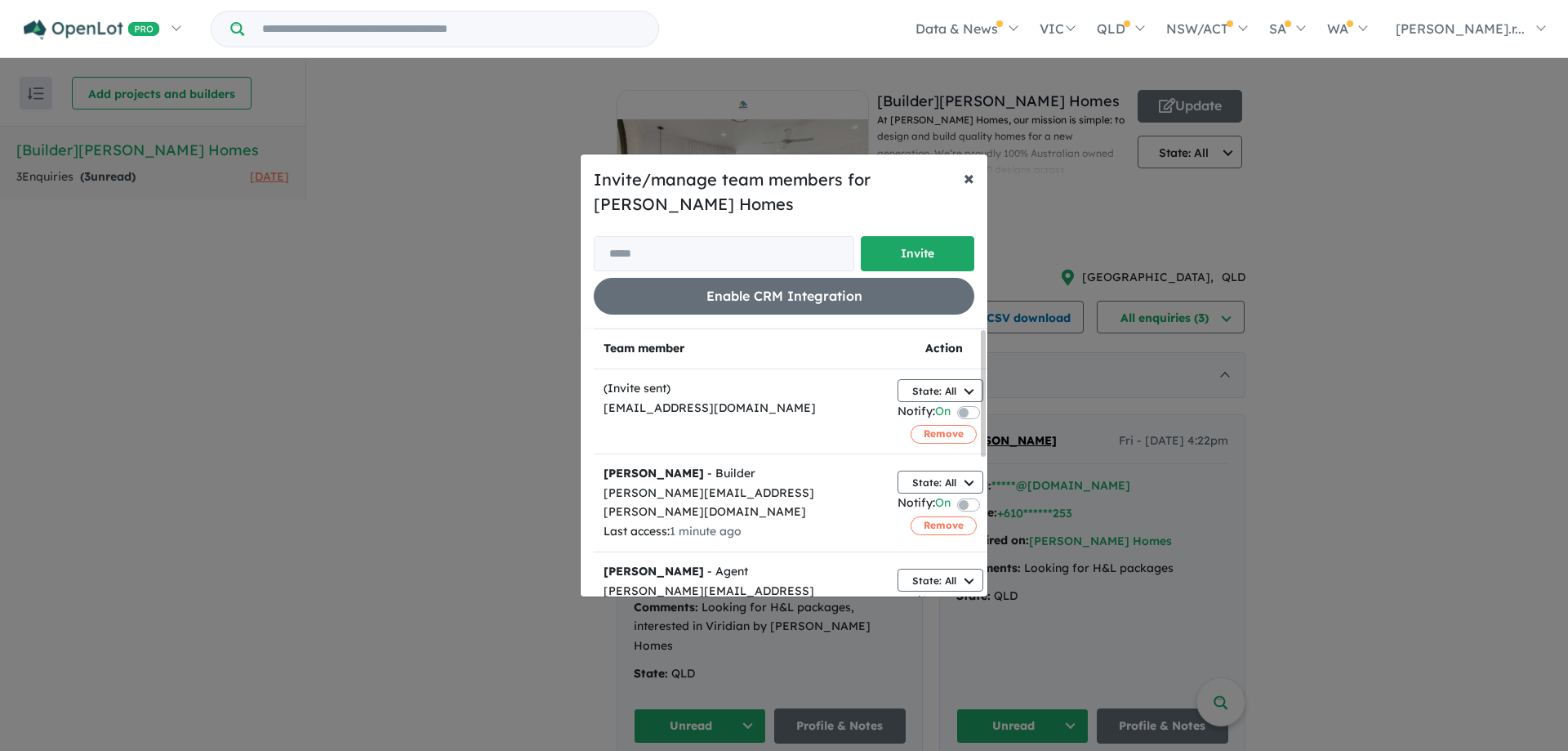
click at [976, 177] on button "× Close" at bounding box center [969, 177] width 37 height 46
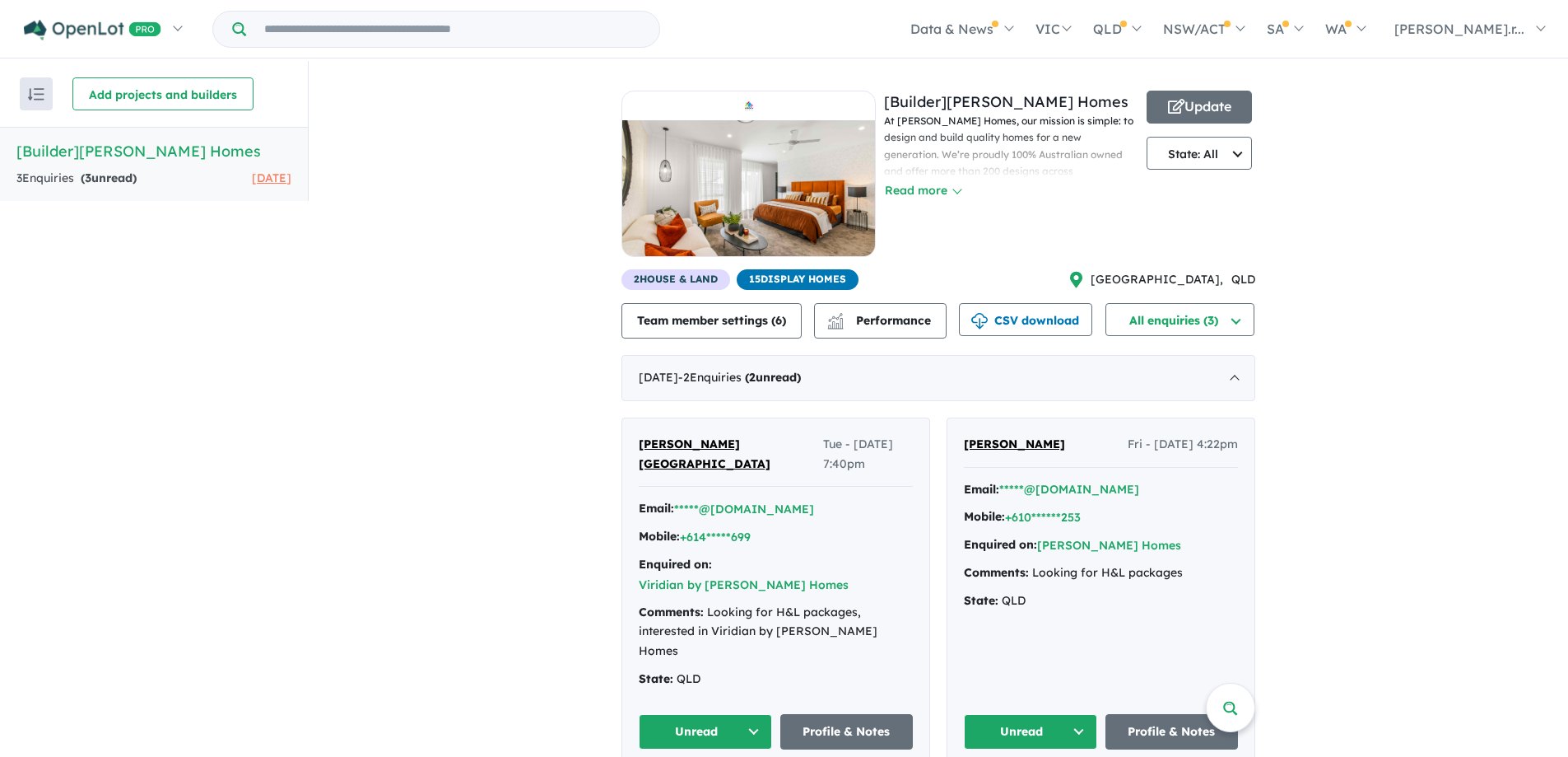
click at [770, 282] on span "15 Display Homes" at bounding box center [797, 279] width 122 height 20
click at [834, 285] on span "15 Display Homes" at bounding box center [797, 279] width 122 height 20
click at [910, 262] on div "[Builder] Hudson Homes At Hudson Homes, our mission is simple: to design and bu…" at bounding box center [1010, 180] width 254 height 179
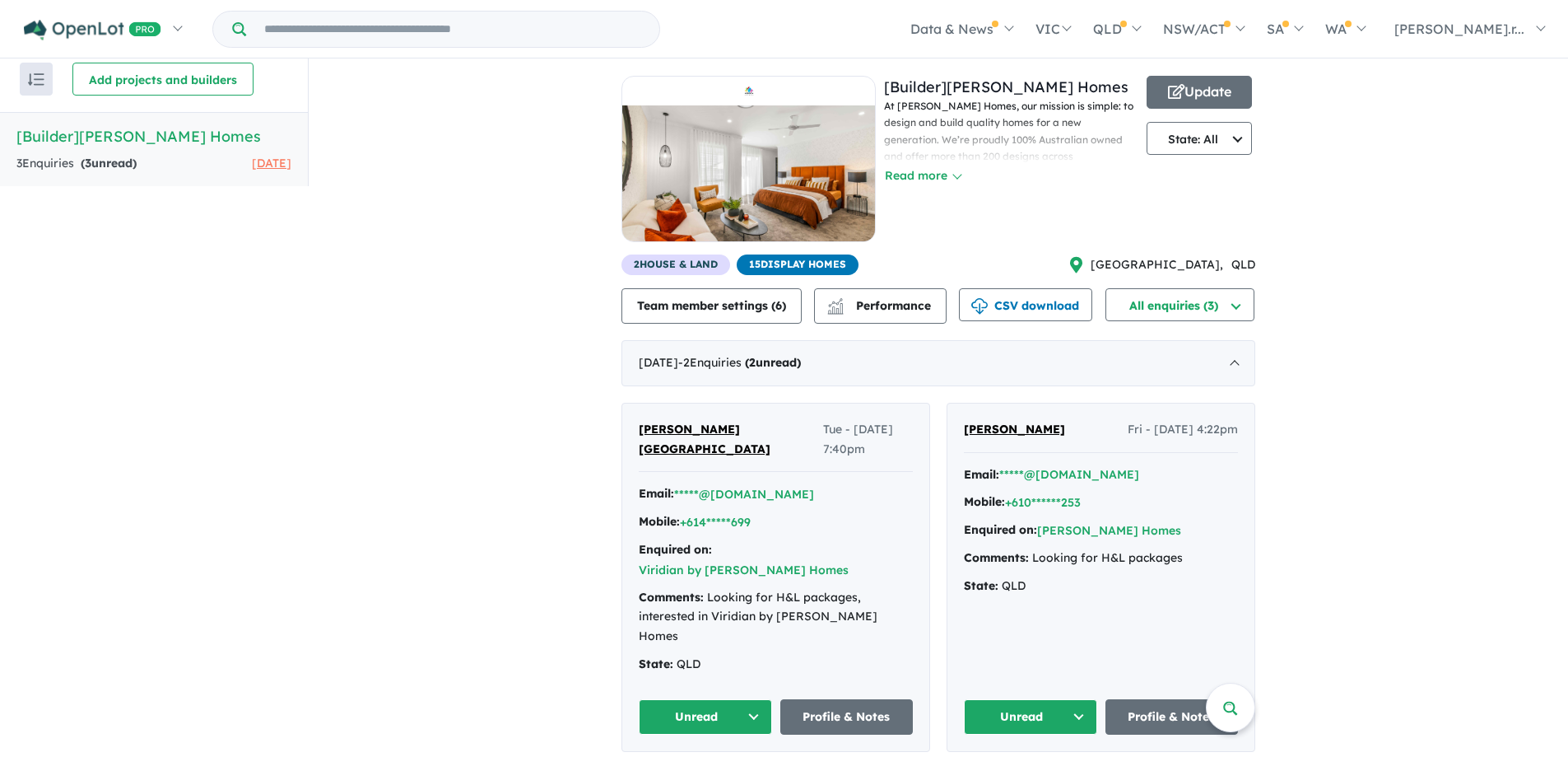
scroll to position [30, 0]
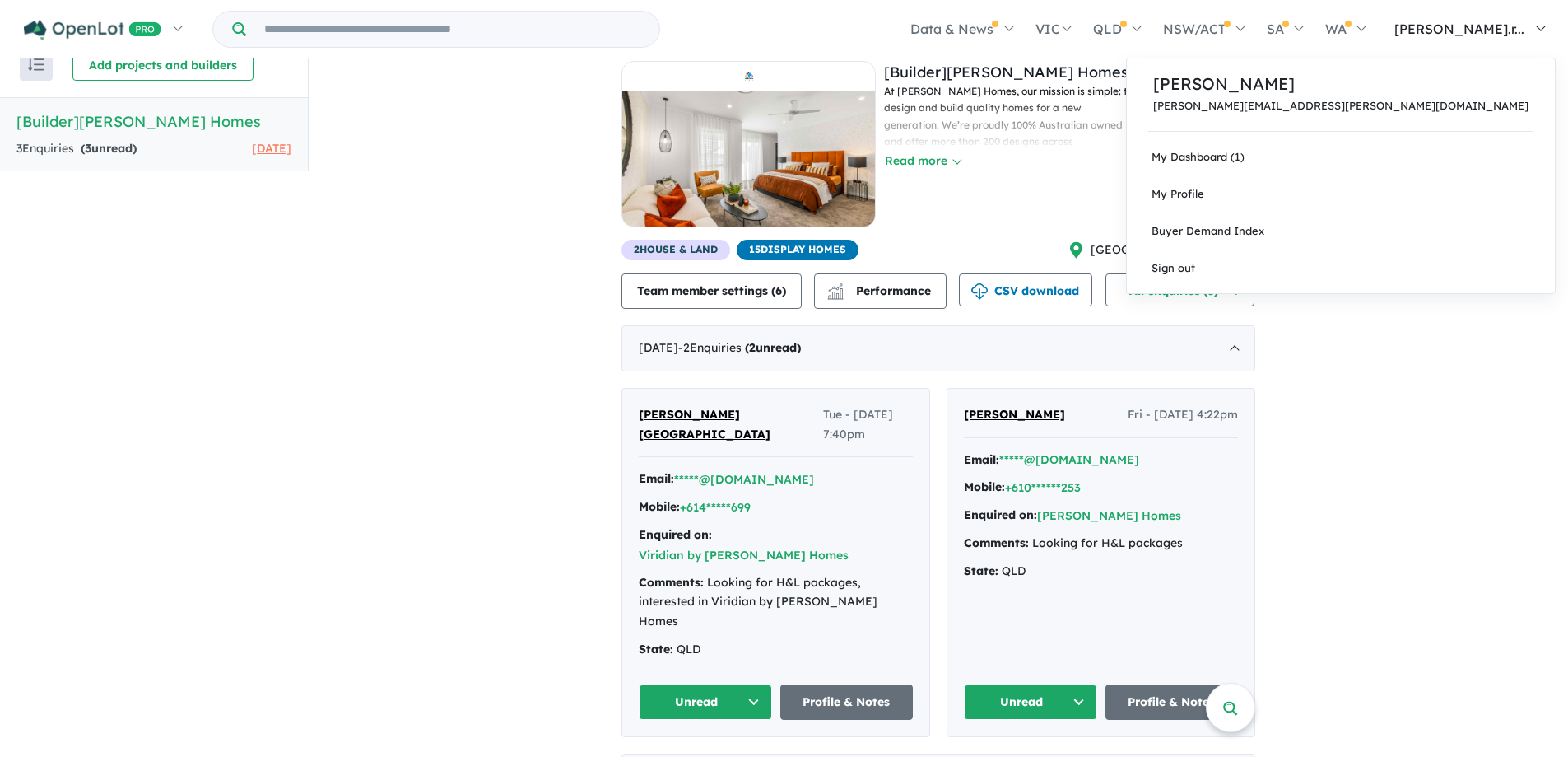
click at [1519, 35] on span "[PERSON_NAME].r..." at bounding box center [1458, 28] width 130 height 16
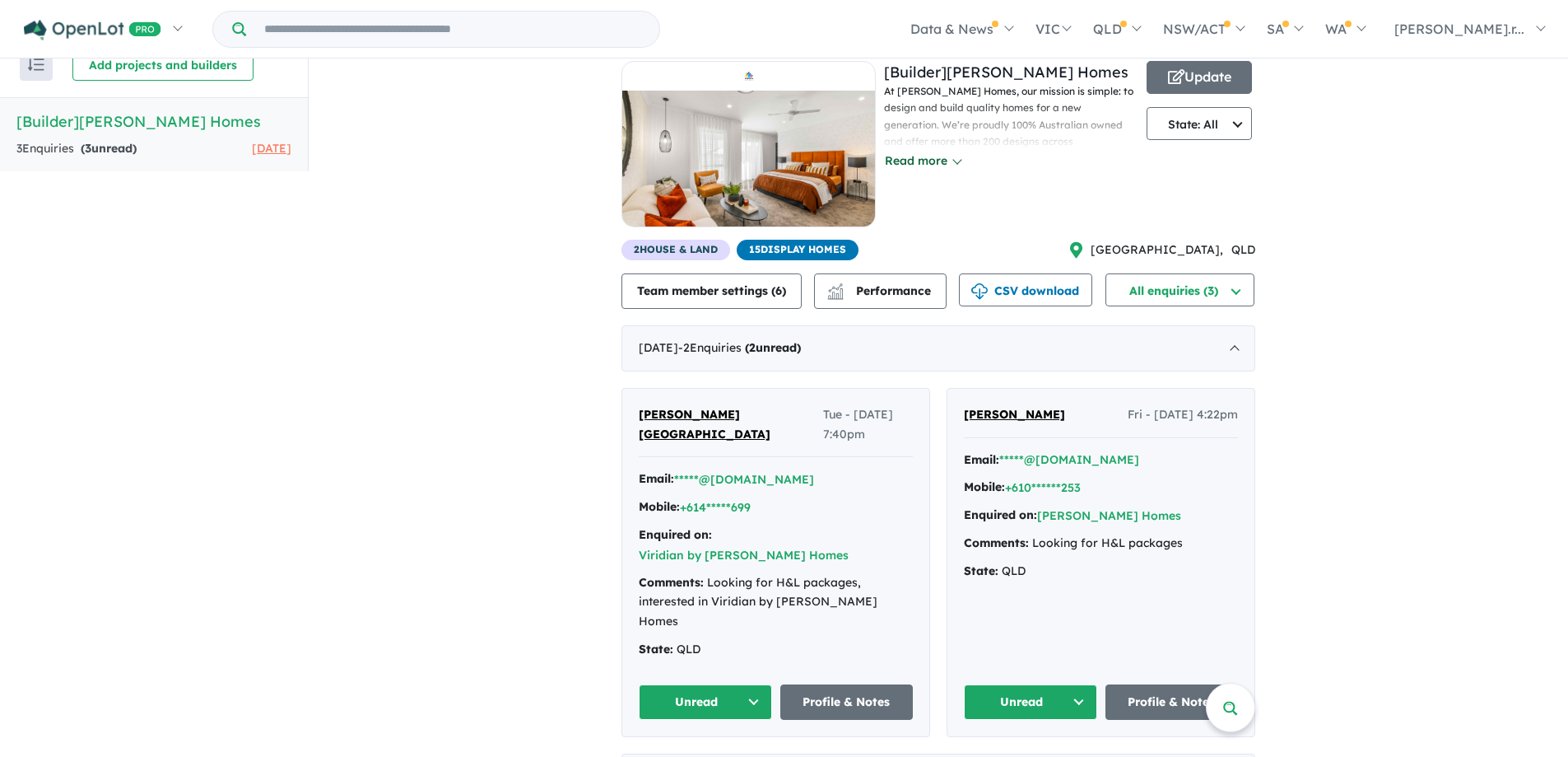
click at [933, 157] on button "Read more" at bounding box center [922, 161] width 77 height 19
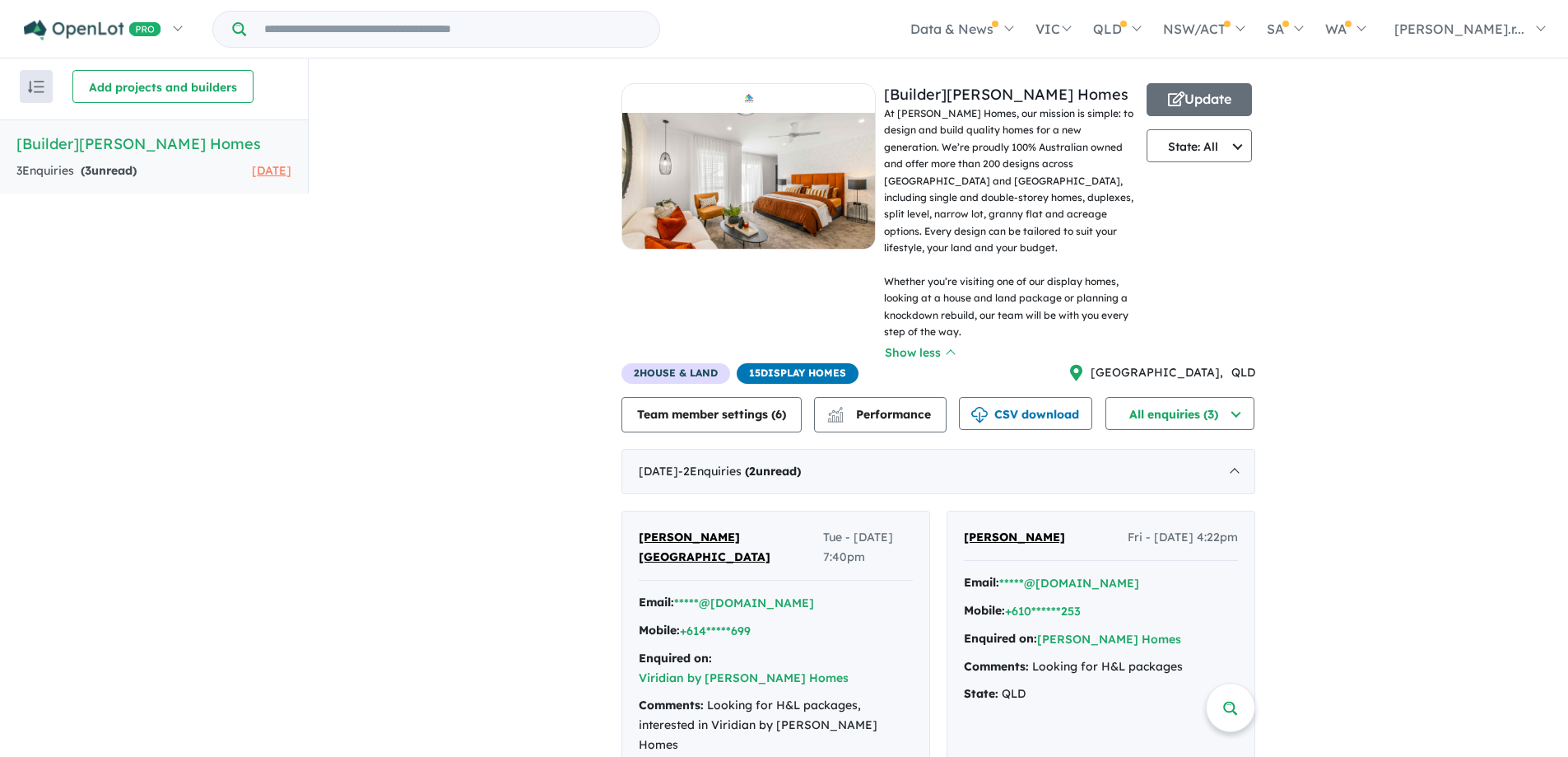
scroll to position [0, 0]
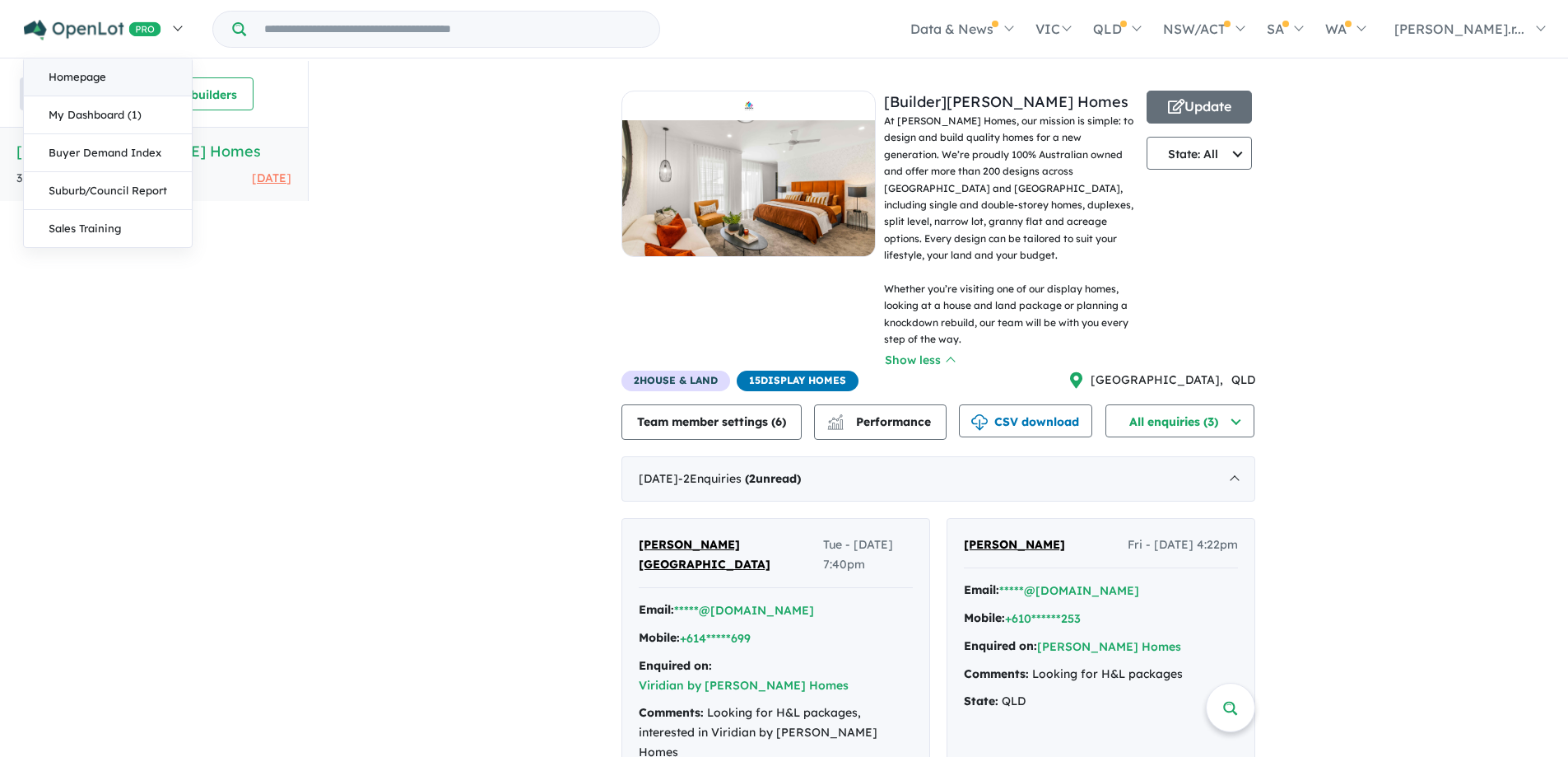
click at [155, 71] on link "Homepage" at bounding box center [108, 77] width 168 height 38
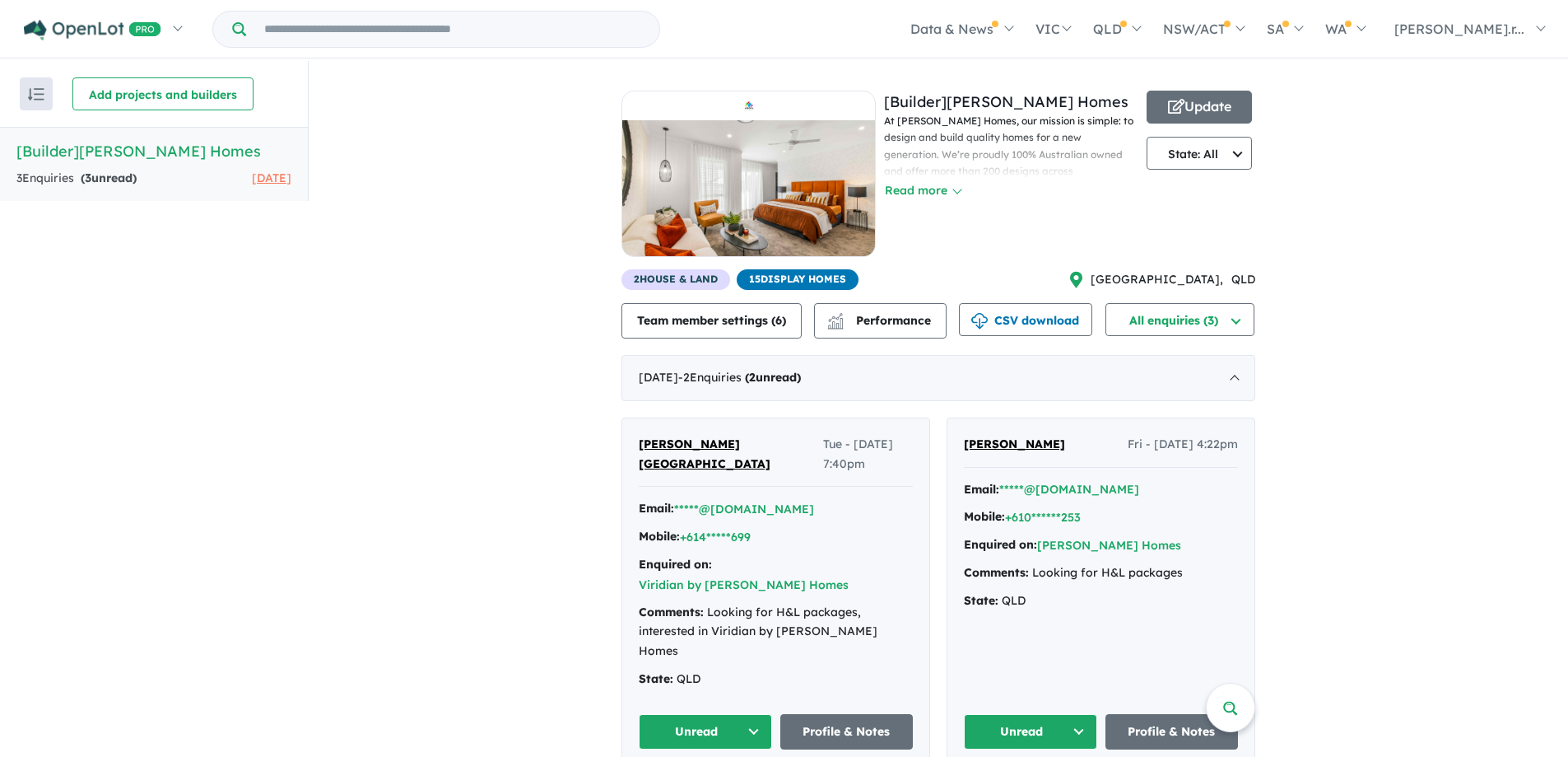
click at [969, 189] on div "At Hudson Homes, our mission is simple: to design and build quality homes for a…" at bounding box center [1010, 157] width 254 height 88
click at [930, 186] on button "Read more" at bounding box center [922, 190] width 77 height 19
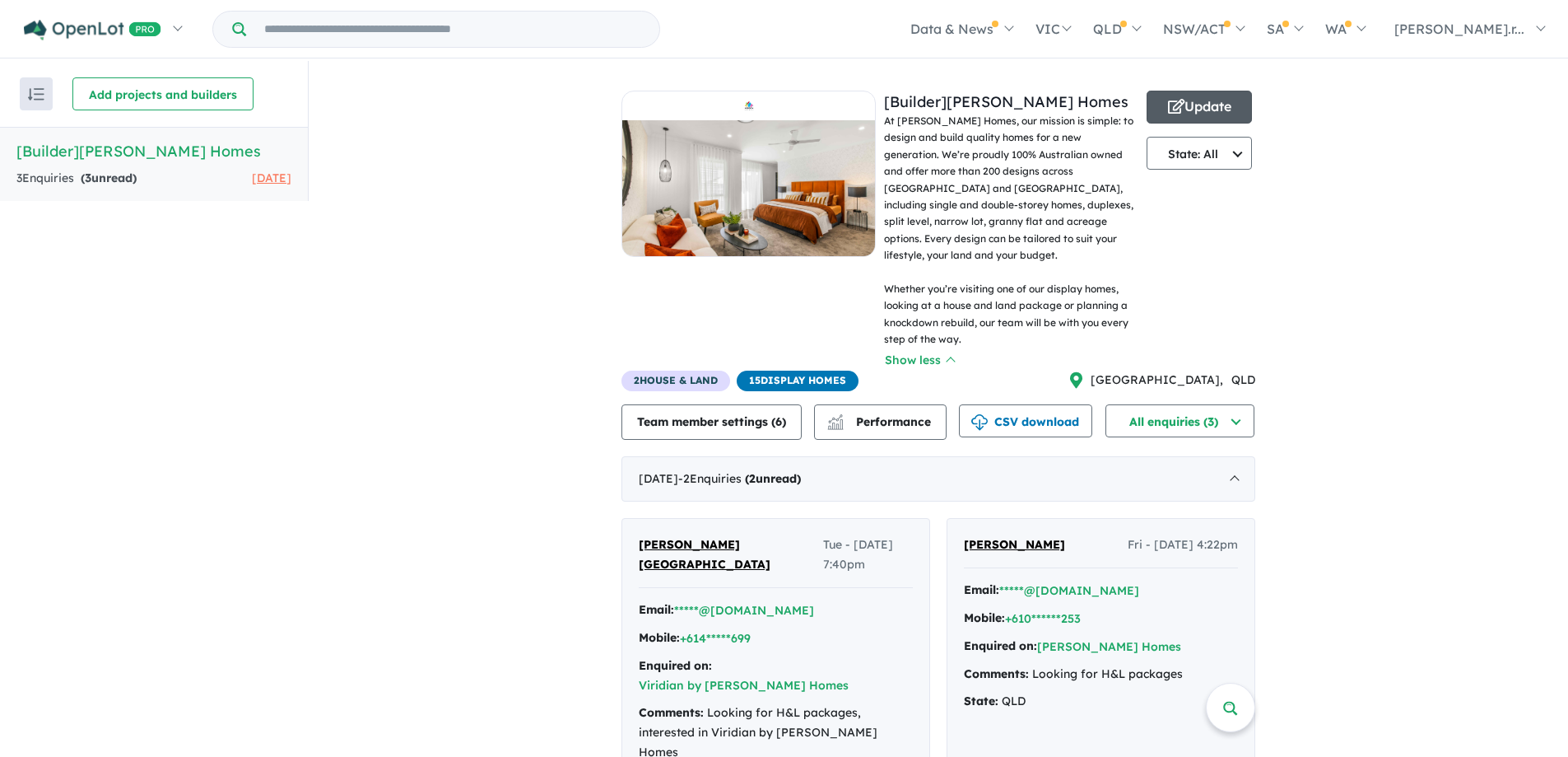
click at [1215, 97] on button "Update" at bounding box center [1199, 107] width 106 height 33
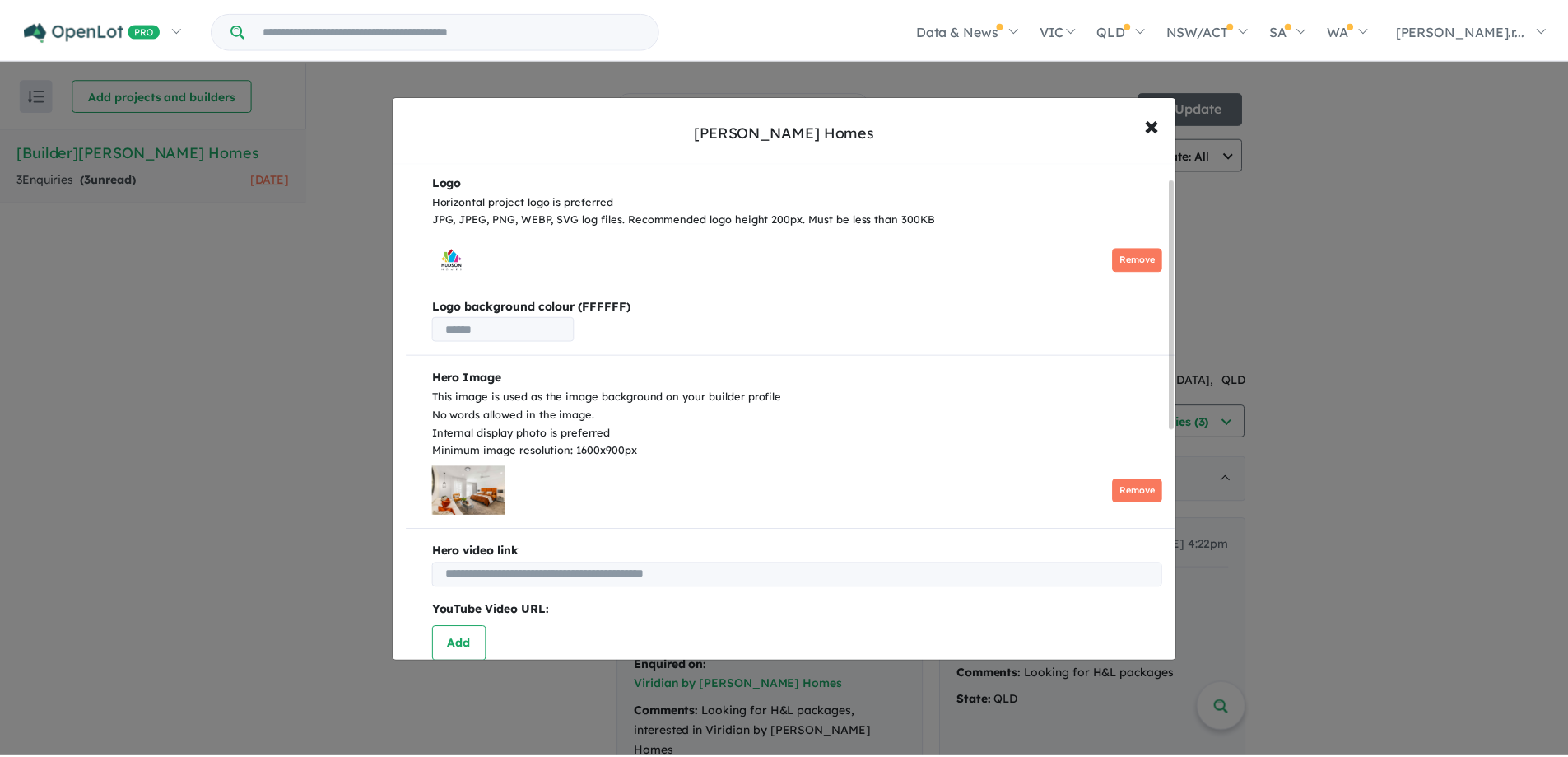
scroll to position [83, 0]
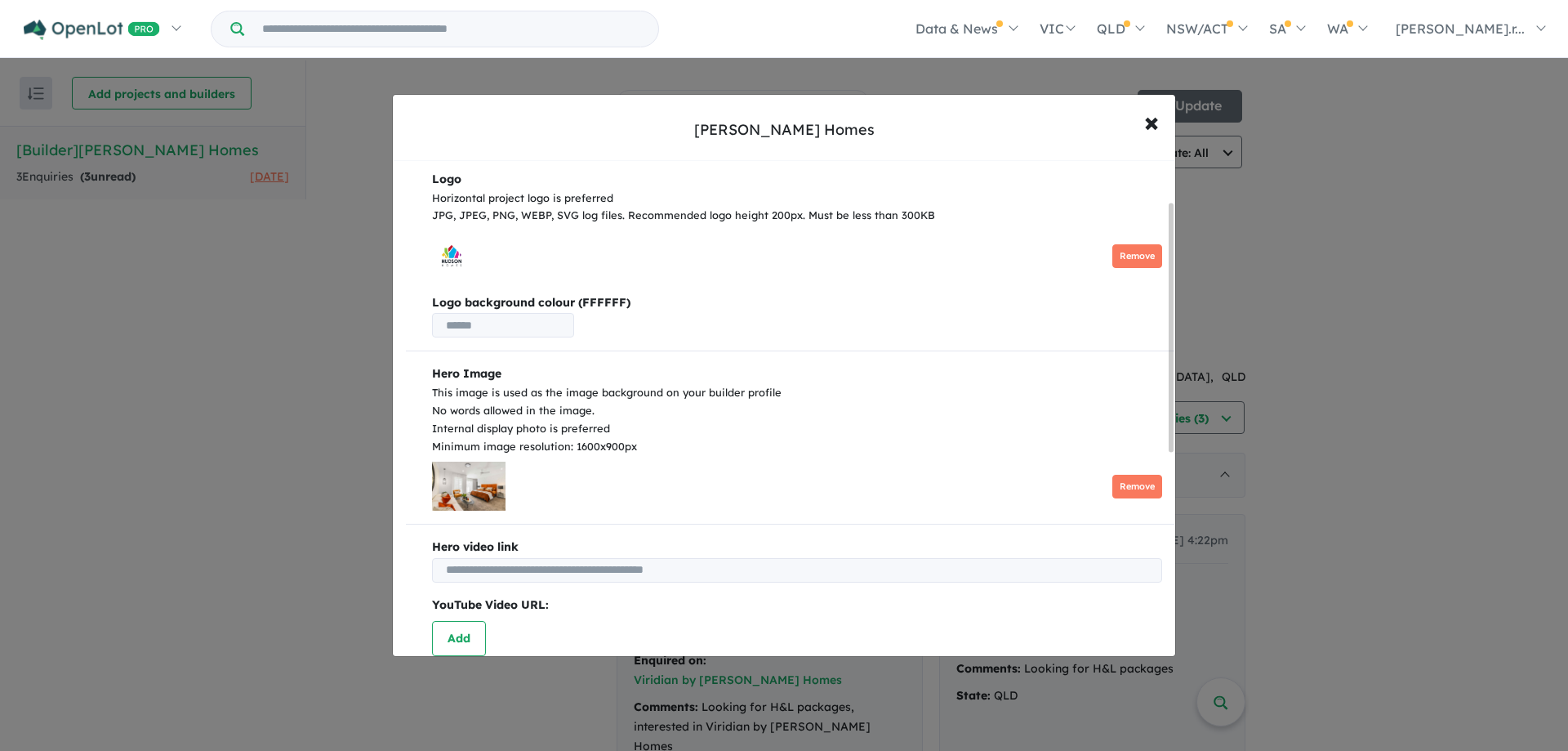
drag, startPoint x: 203, startPoint y: 363, endPoint x: 35, endPoint y: 302, distance: 178.7
click at [202, 362] on div "**********" at bounding box center [784, 375] width 1568 height 751
